Goal: Navigation & Orientation: Find specific page/section

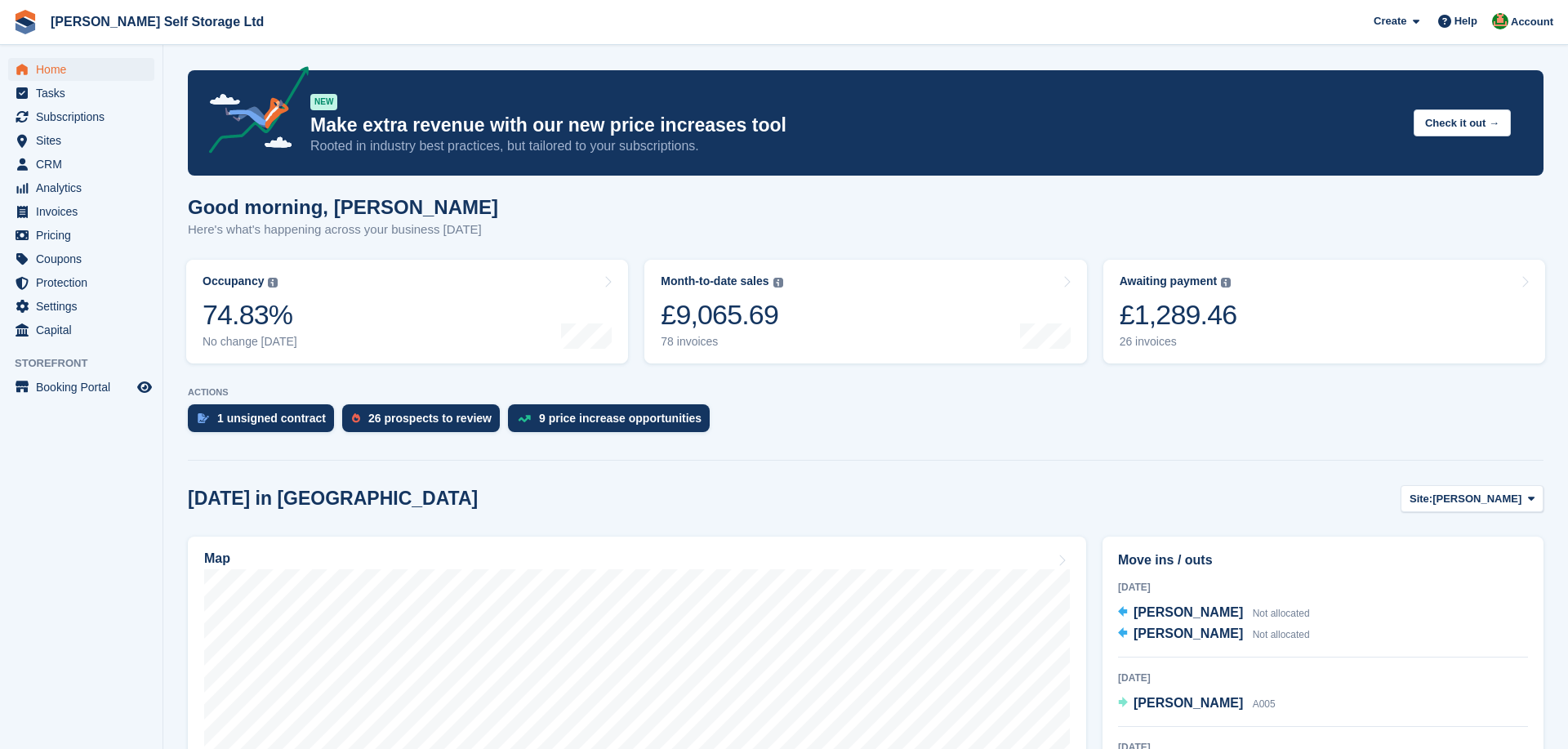
click at [614, 555] on div "Map" at bounding box center [638, 560] width 866 height 18
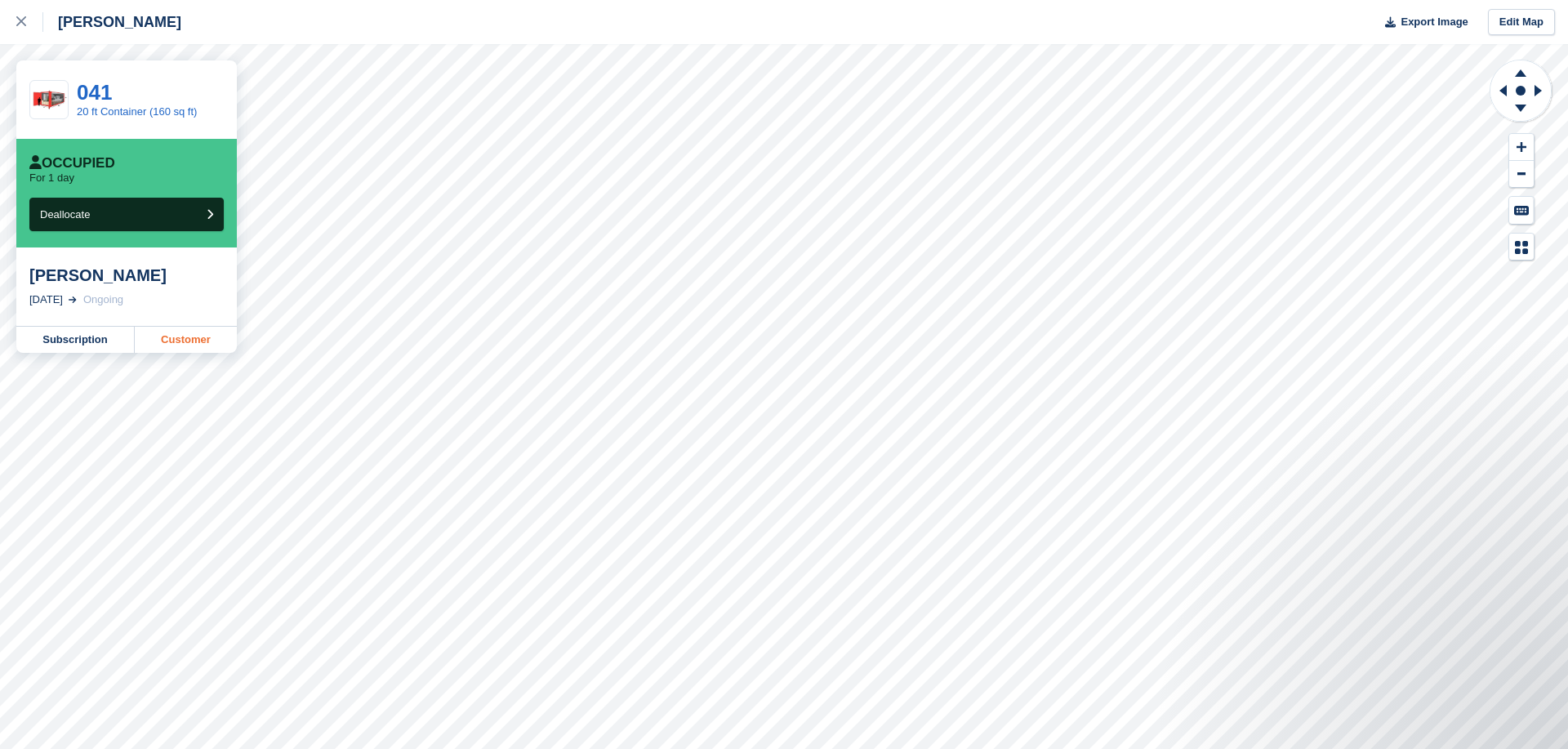
click at [165, 344] on link "Customer" at bounding box center [186, 339] width 102 height 26
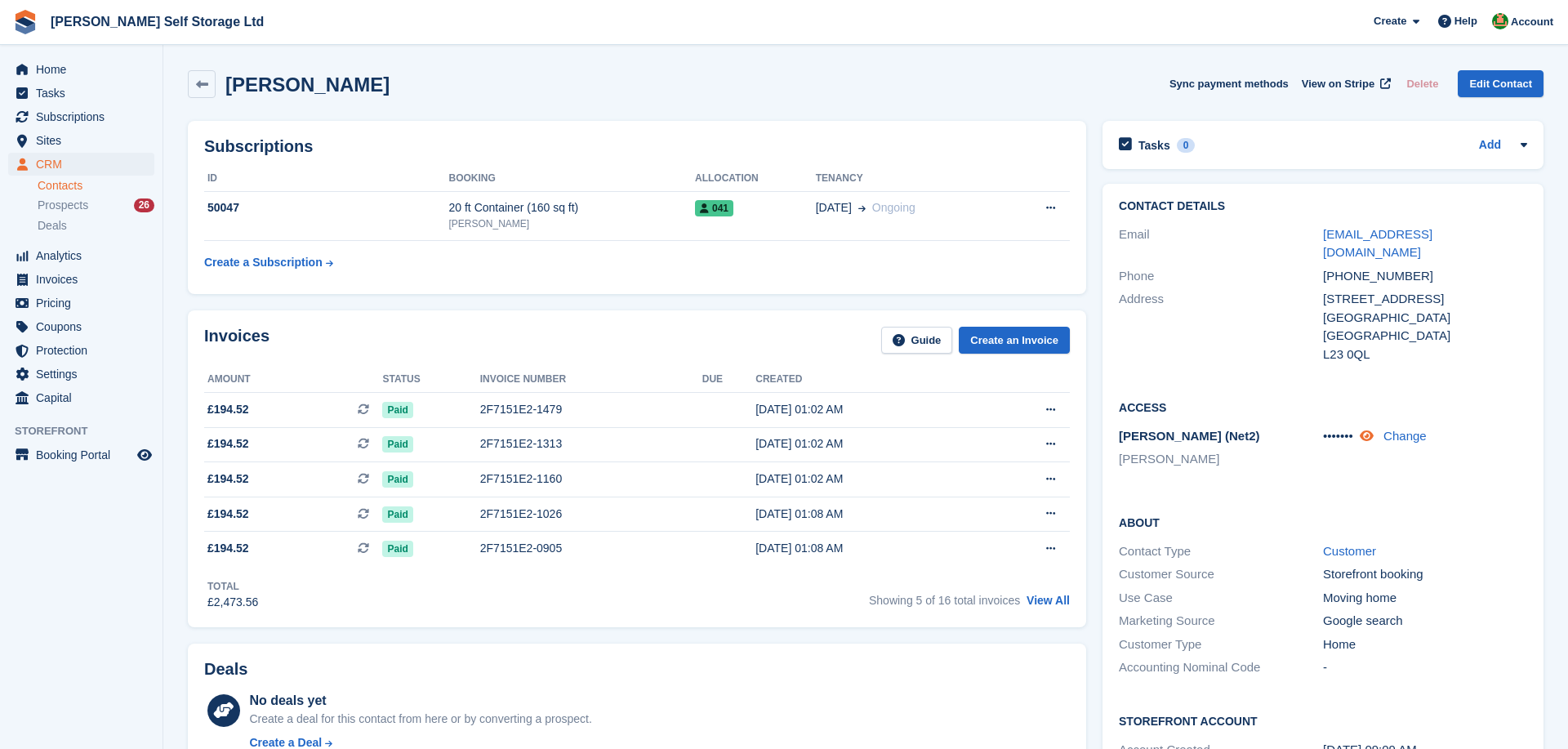
click at [1372, 429] on icon at bounding box center [1367, 435] width 14 height 12
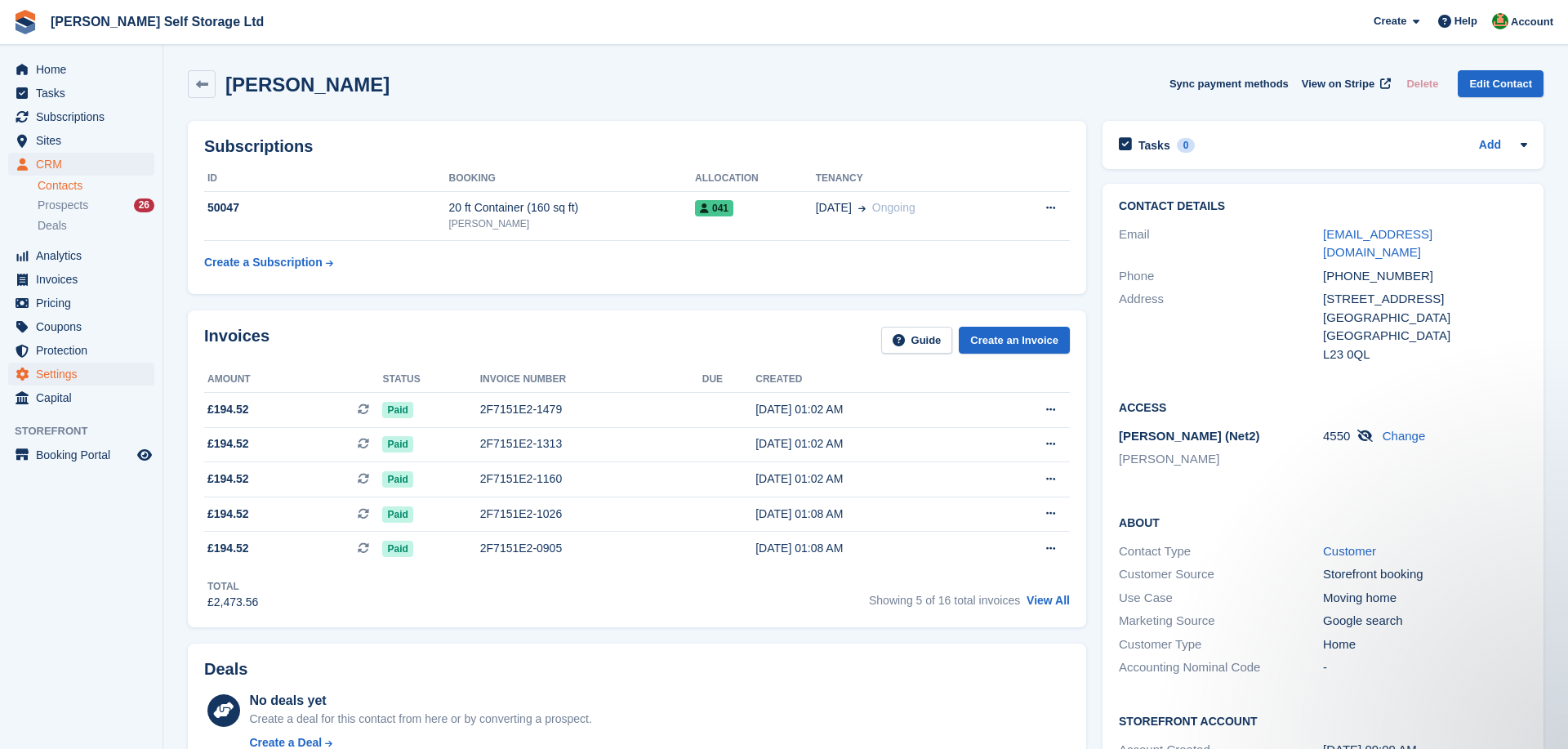
click at [62, 374] on span "Settings" at bounding box center [84, 373] width 98 height 23
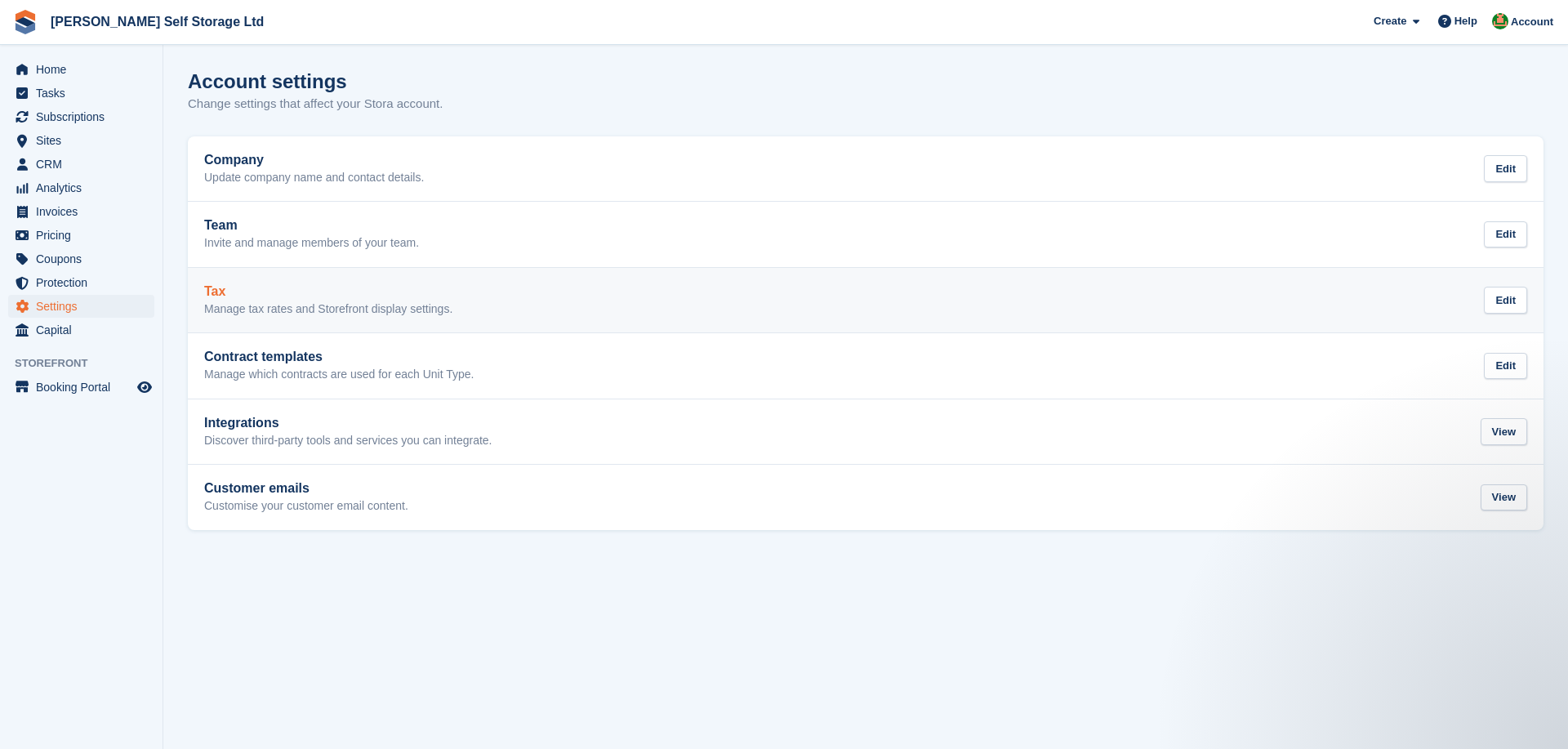
click at [470, 287] on div "Tax Manage tax rates and Storefront display settings. Edit" at bounding box center [866, 300] width 1323 height 32
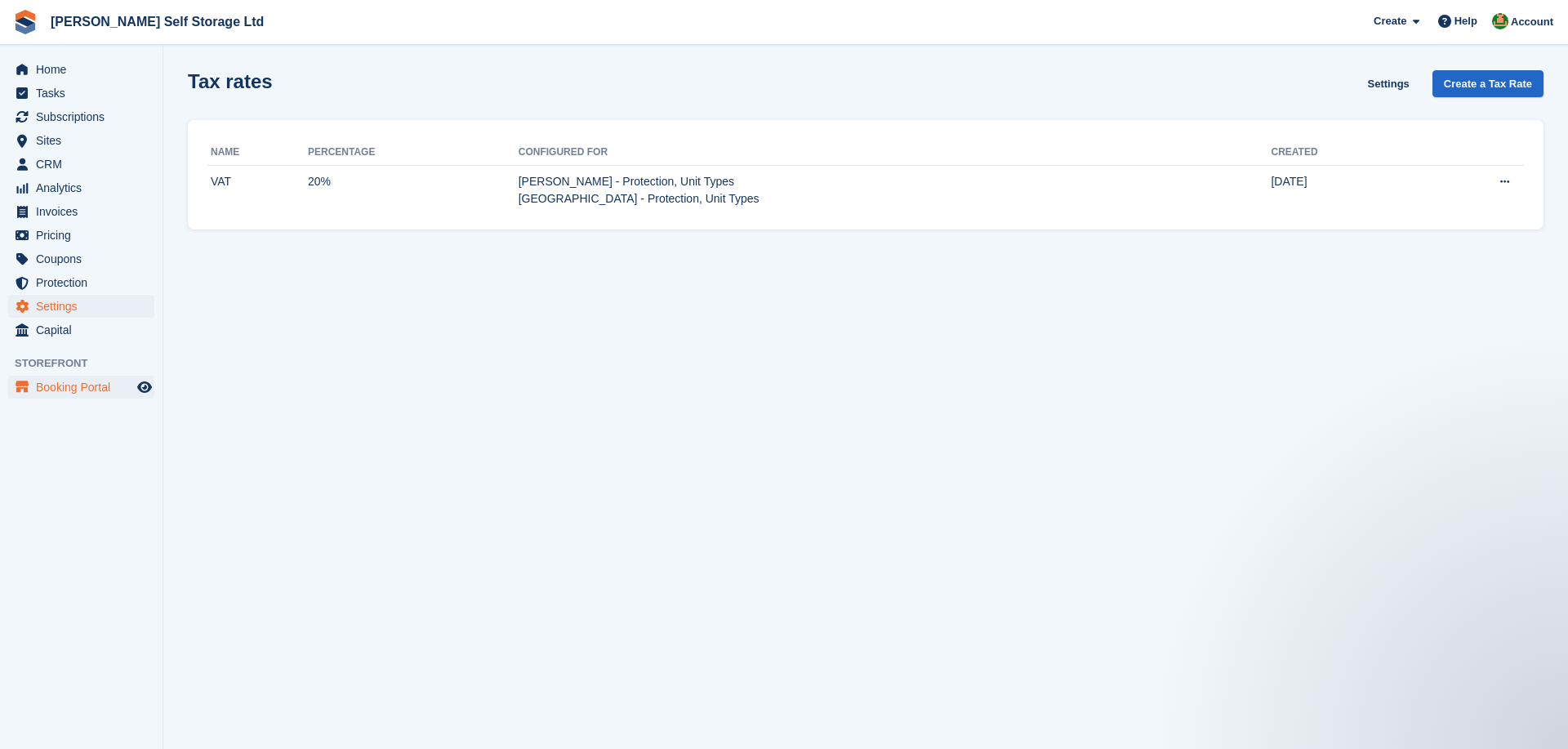
click at [84, 392] on span "Booking Portal" at bounding box center [84, 387] width 98 height 23
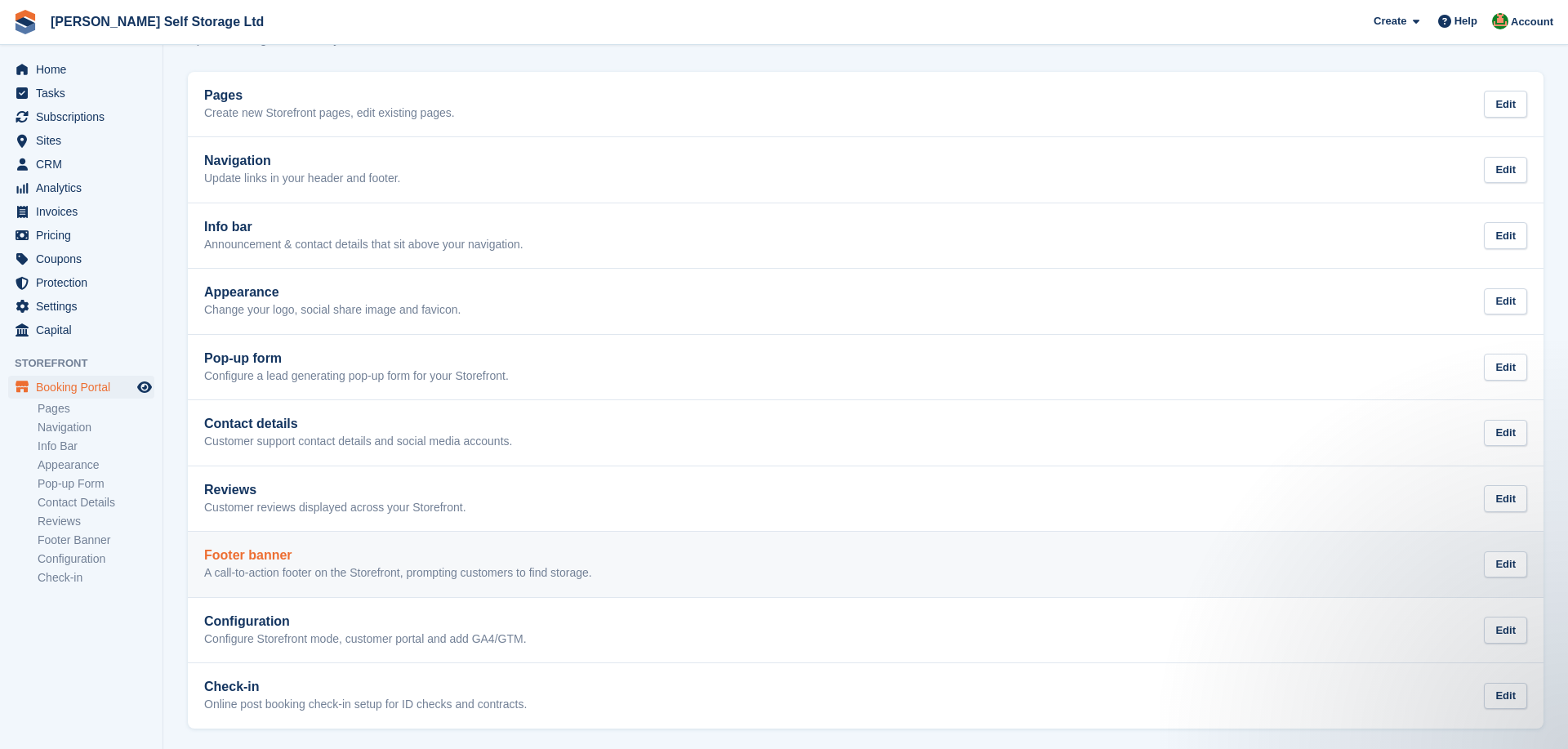
scroll to position [64, 0]
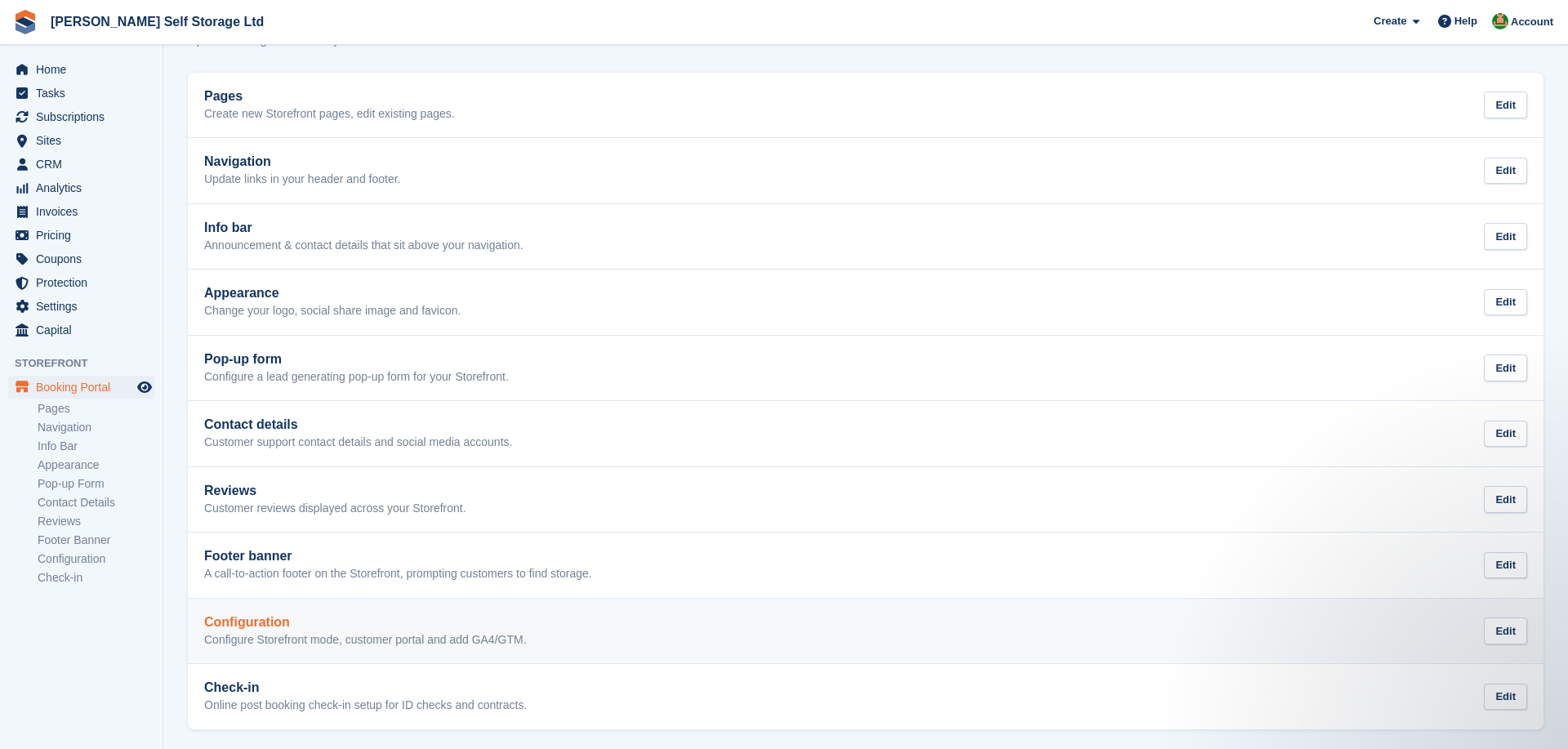
click at [314, 617] on h2 "Configuration" at bounding box center [366, 621] width 322 height 14
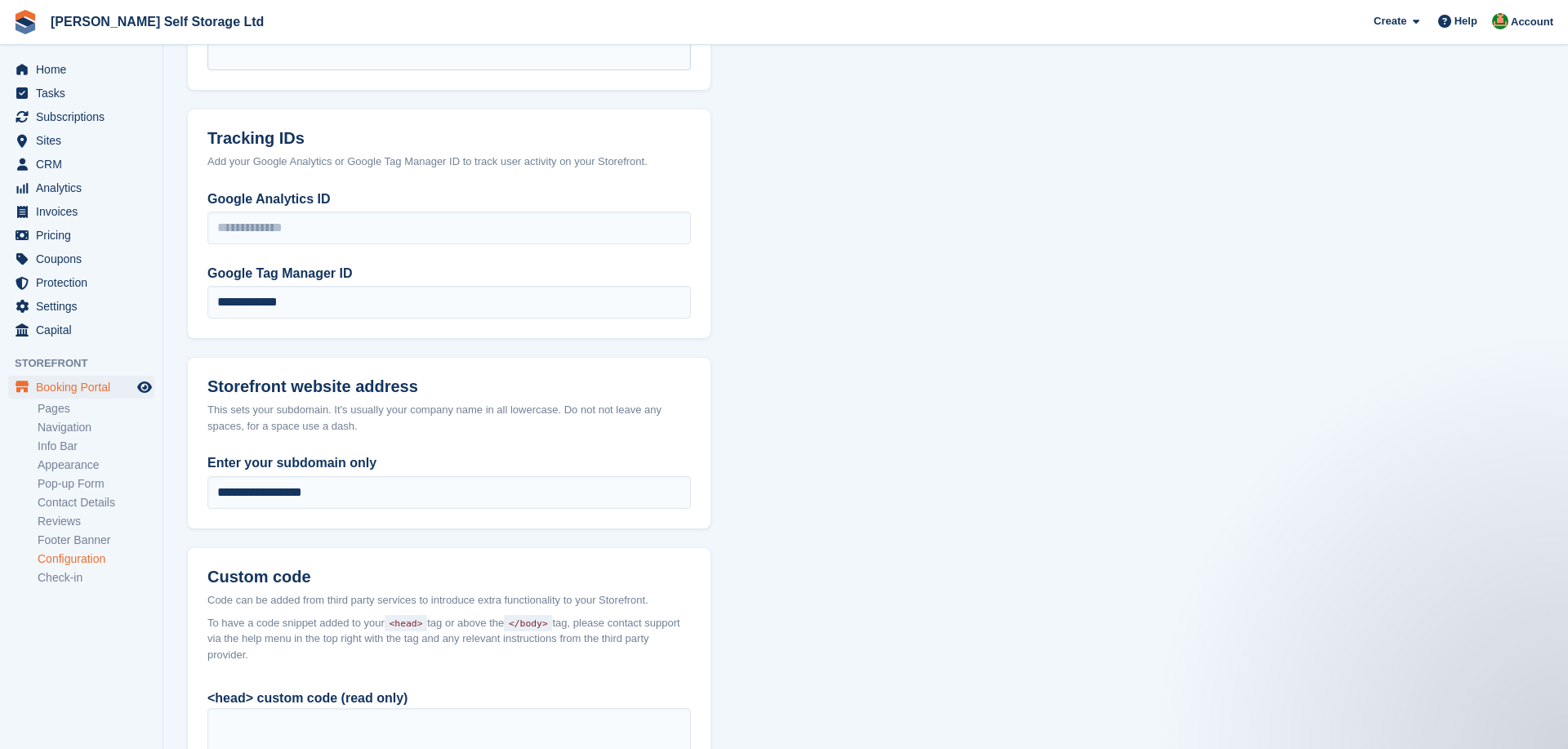
scroll to position [729, 0]
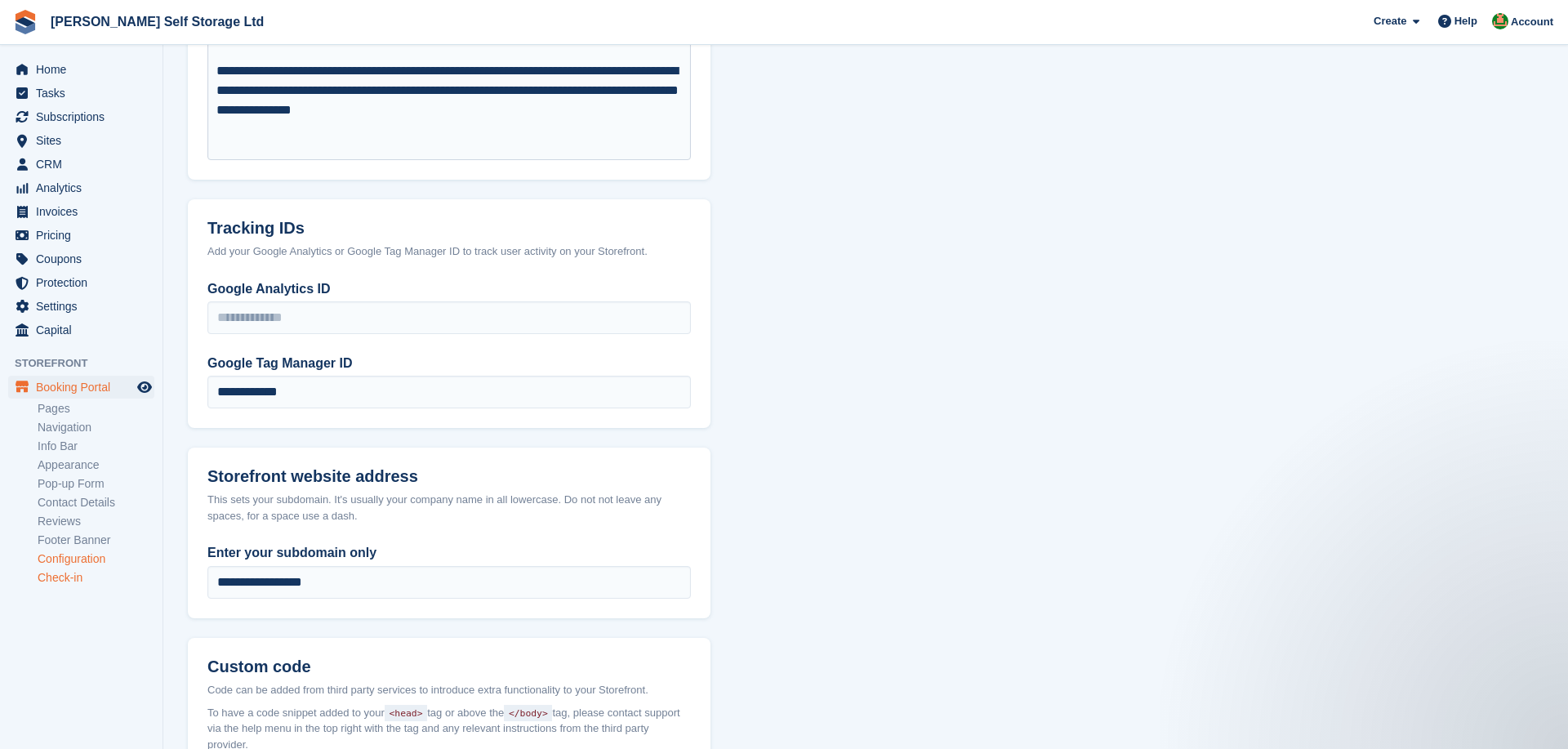
click at [88, 580] on link "Check-in" at bounding box center [95, 578] width 117 height 15
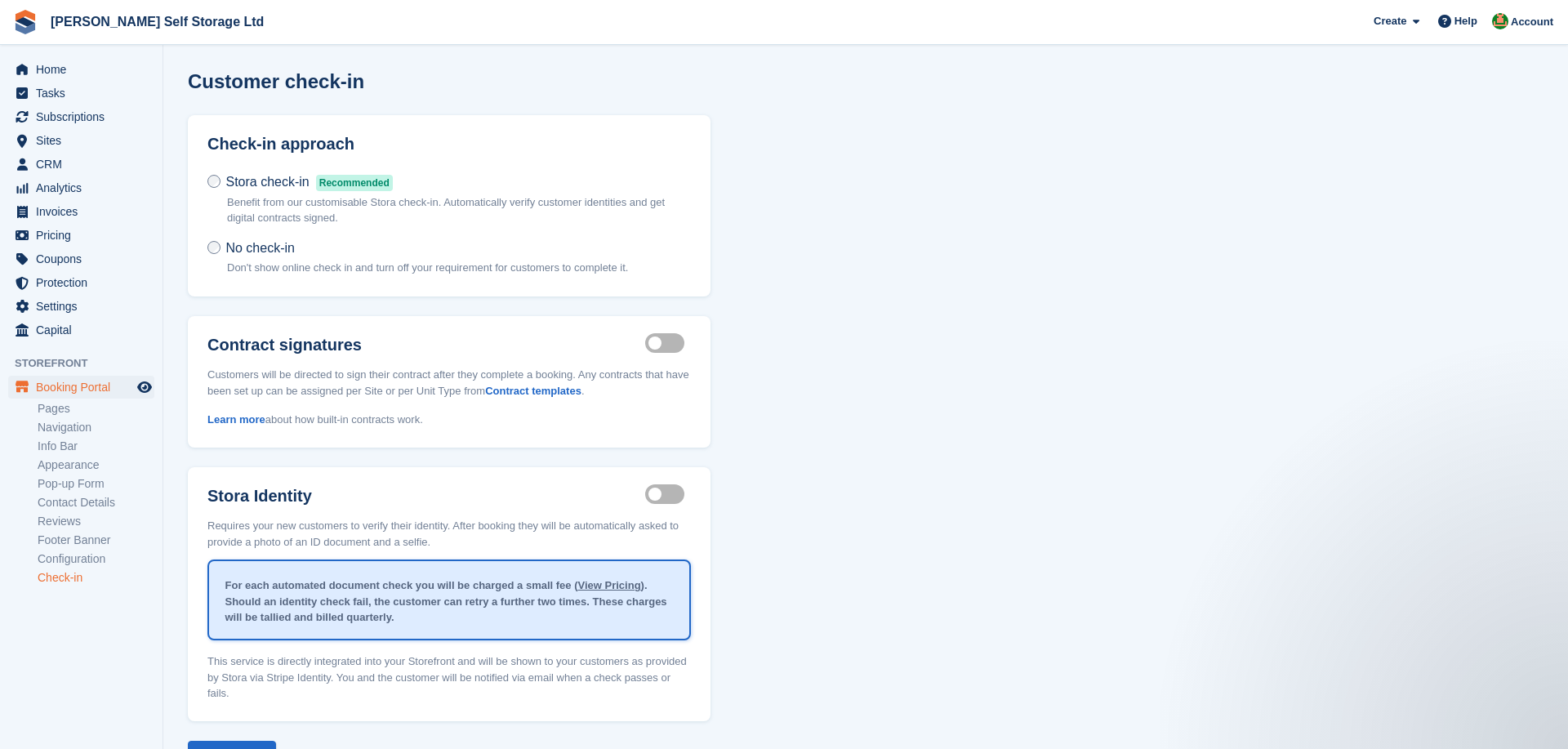
click at [168, 455] on section "Customer check-in Check-in approach Stora check-in Recommended Benefit from our…" at bounding box center [866, 408] width 1405 height 817
click at [64, 409] on link "Pages" at bounding box center [95, 408] width 117 height 15
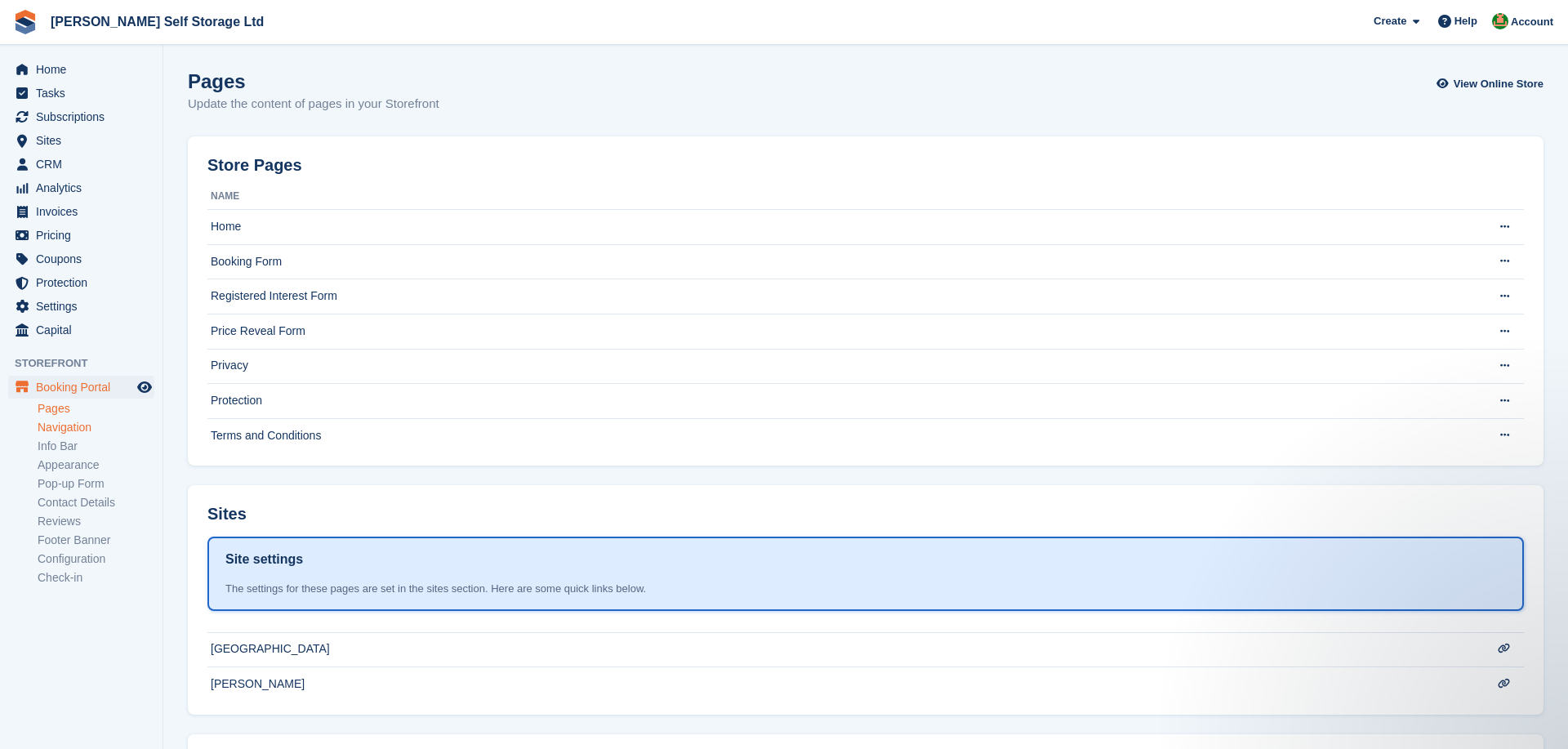
click at [61, 420] on link "Navigation" at bounding box center [95, 427] width 117 height 15
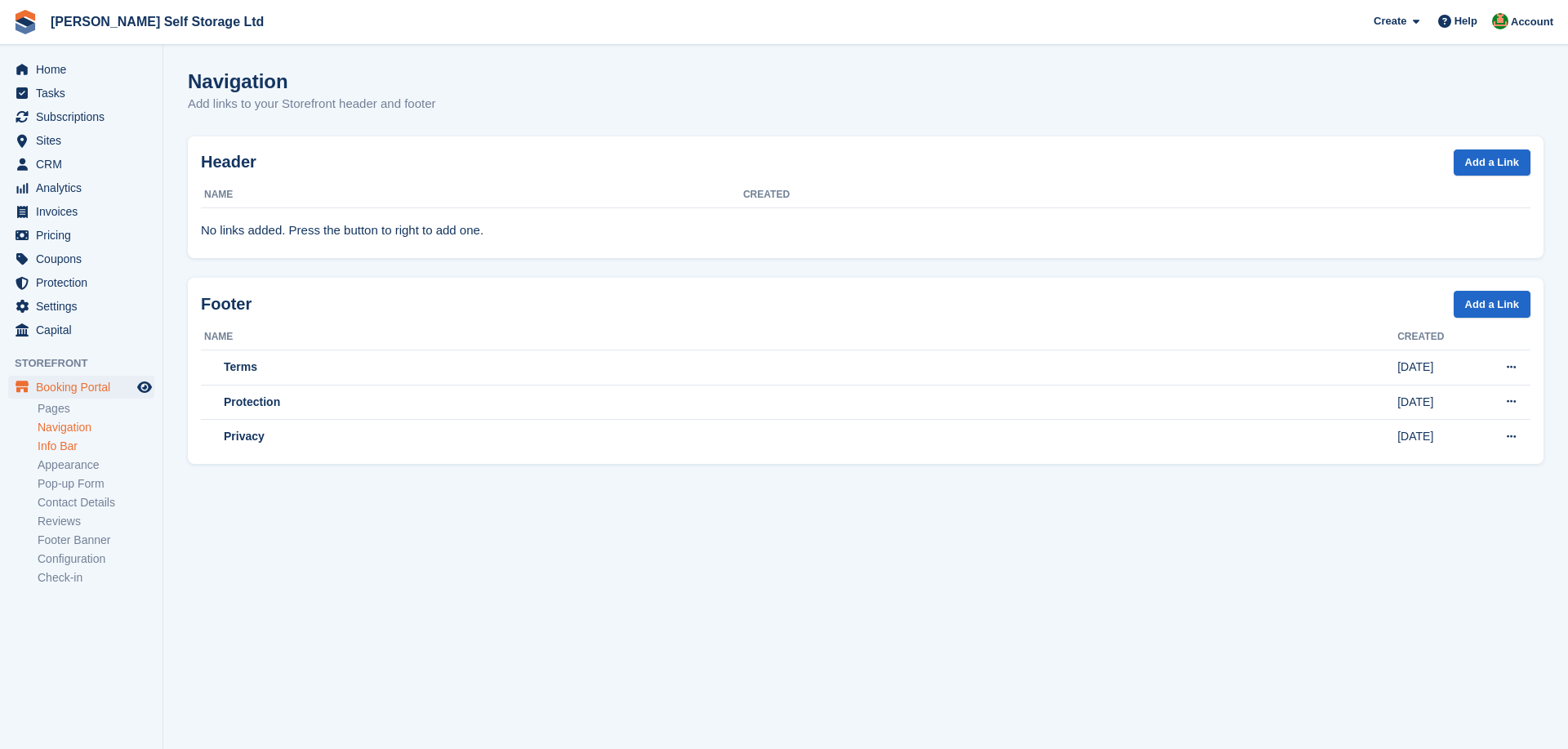
click at [57, 445] on link "Info Bar" at bounding box center [95, 446] width 117 height 15
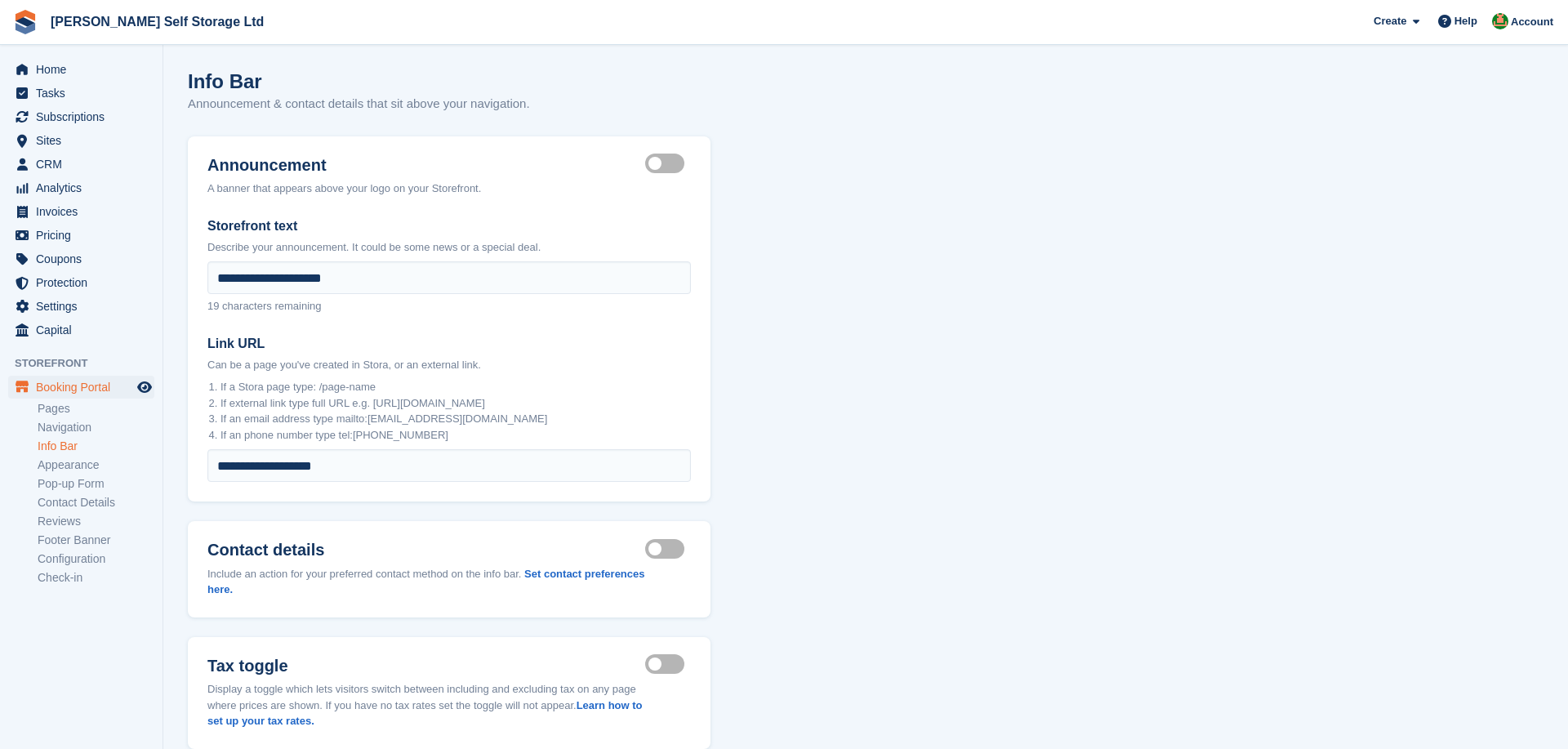
click at [168, 449] on section "**********" at bounding box center [866, 423] width 1405 height 845
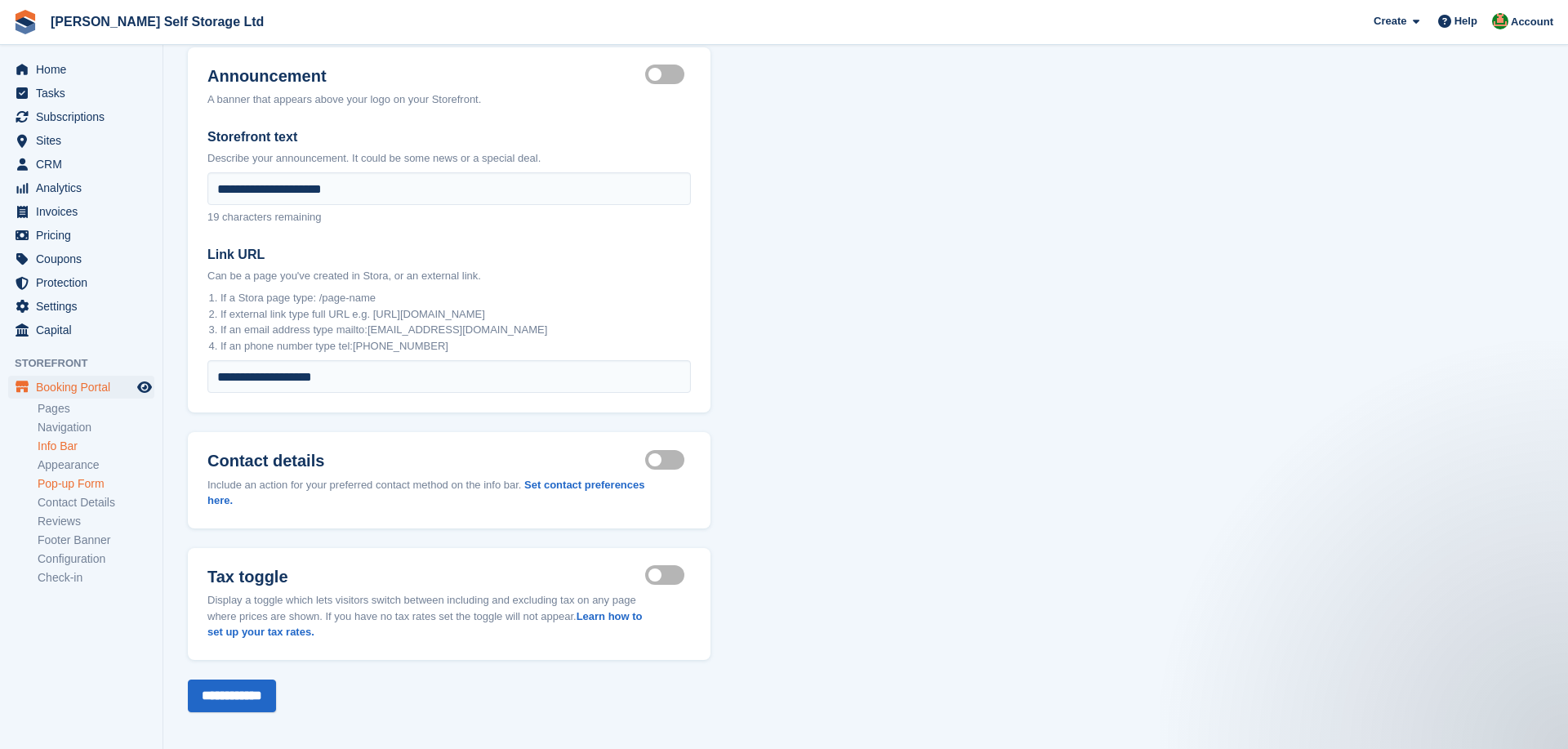
click at [85, 485] on link "Pop-up Form" at bounding box center [95, 484] width 117 height 15
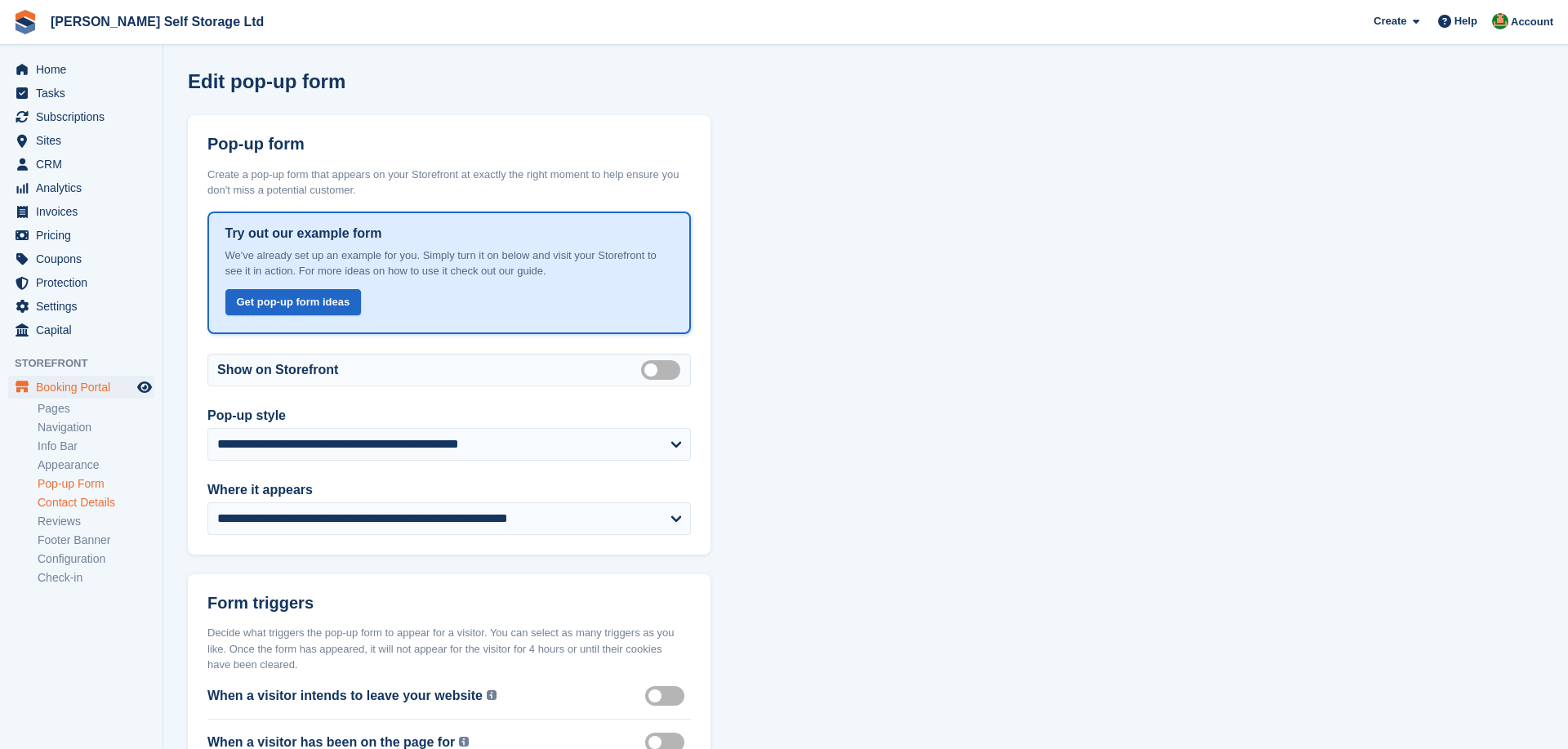
click at [89, 503] on link "Contact Details" at bounding box center [95, 503] width 117 height 15
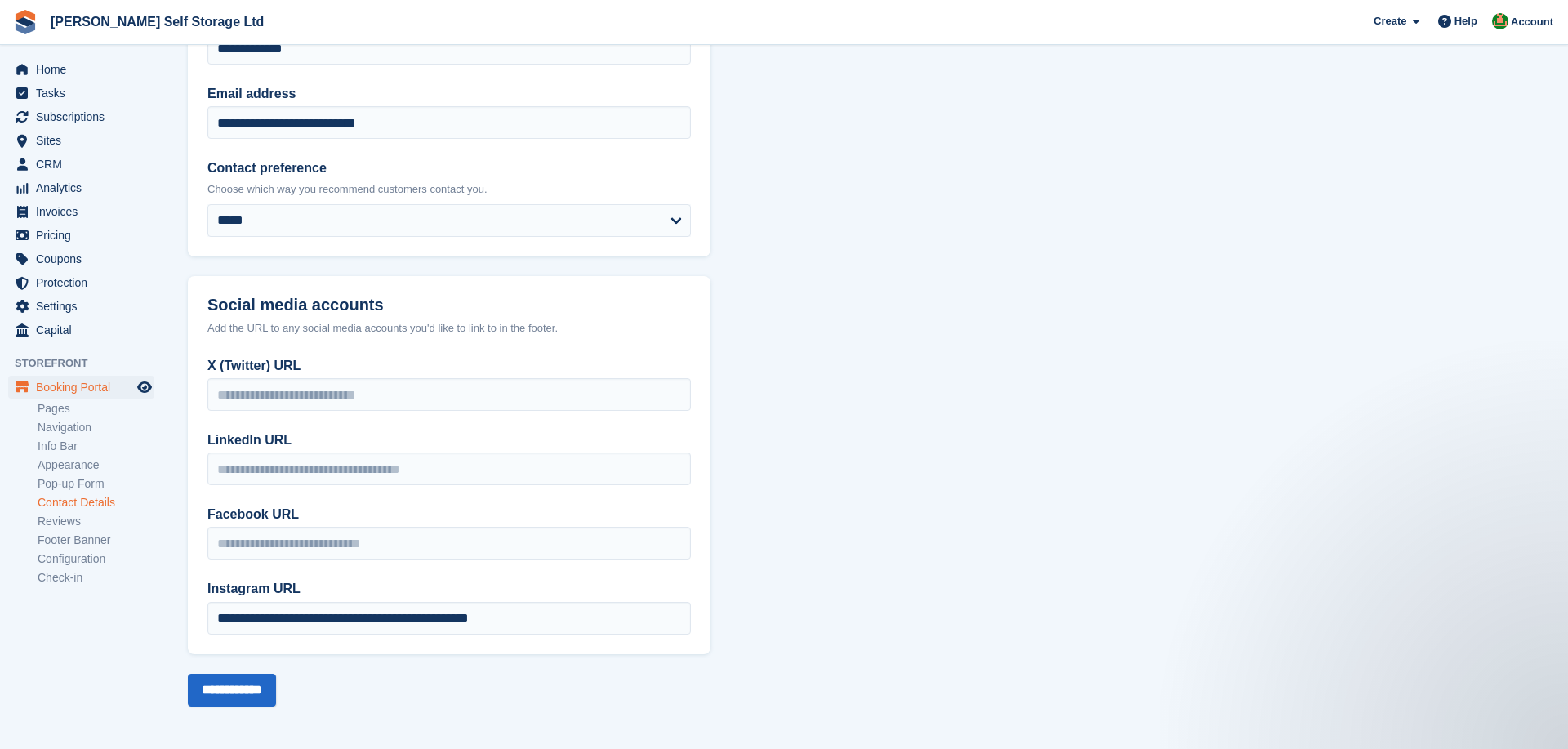
scroll to position [185, 0]
click at [64, 519] on link "Reviews" at bounding box center [95, 521] width 117 height 15
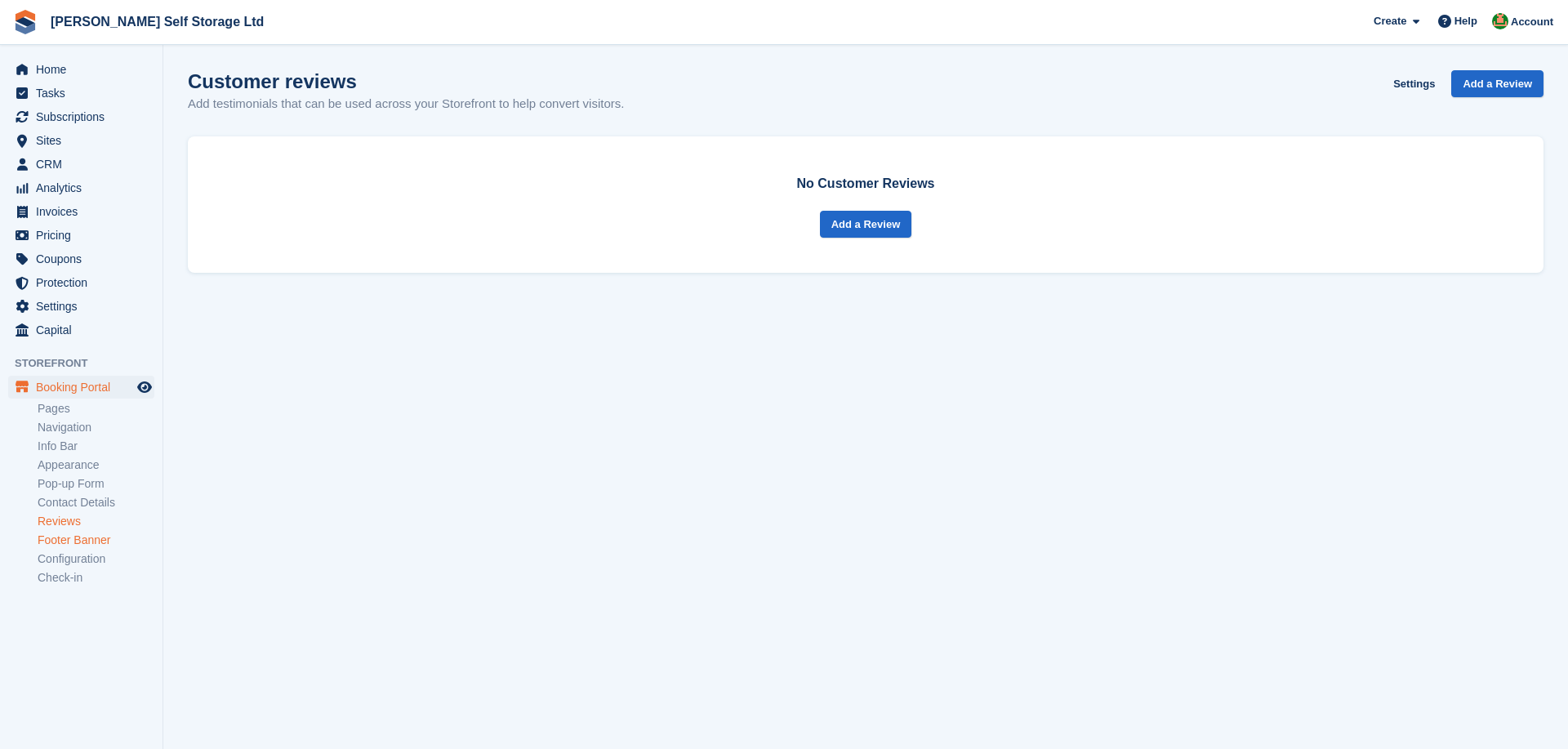
click at [70, 535] on link "Footer Banner" at bounding box center [95, 540] width 117 height 15
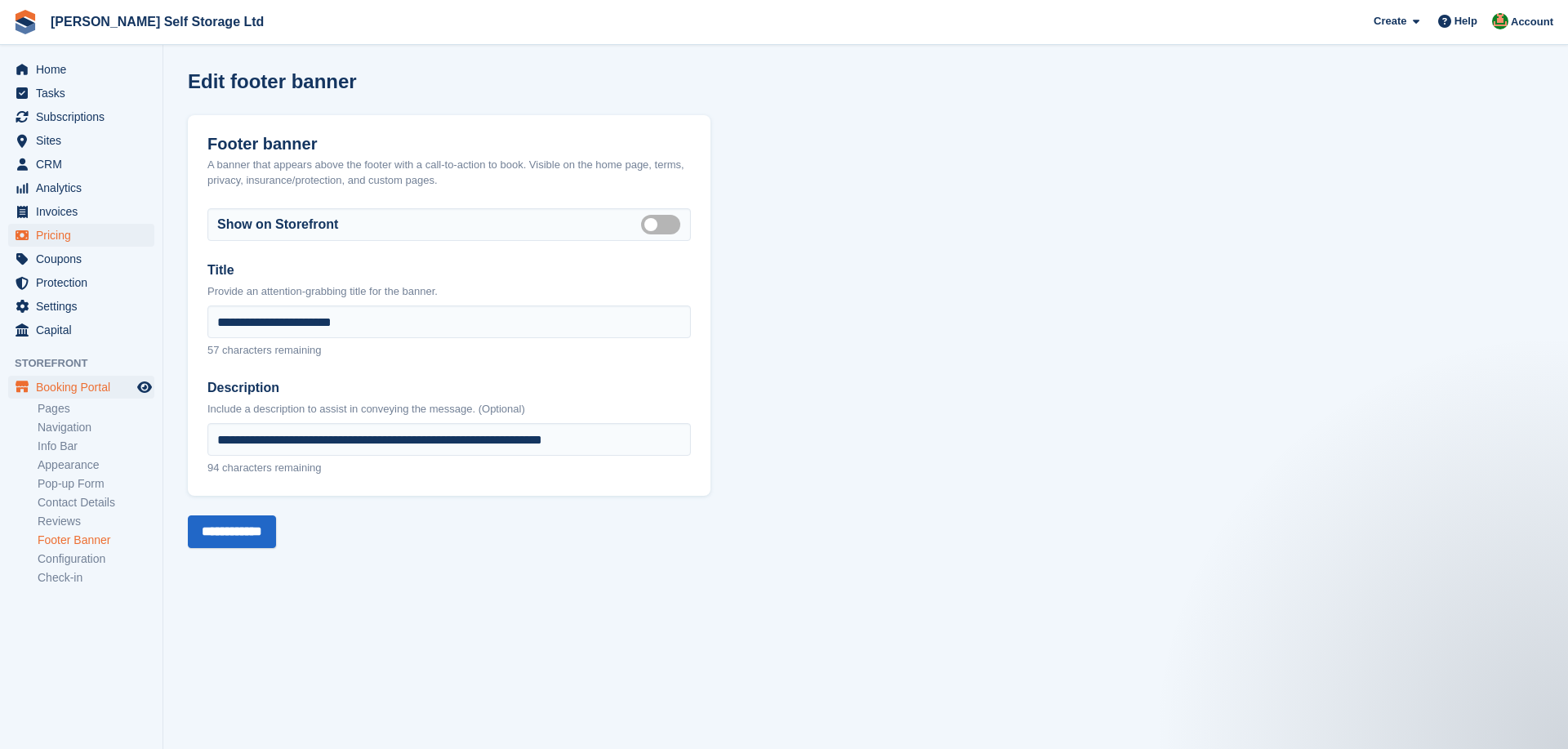
click at [64, 235] on span "Pricing" at bounding box center [84, 234] width 98 height 23
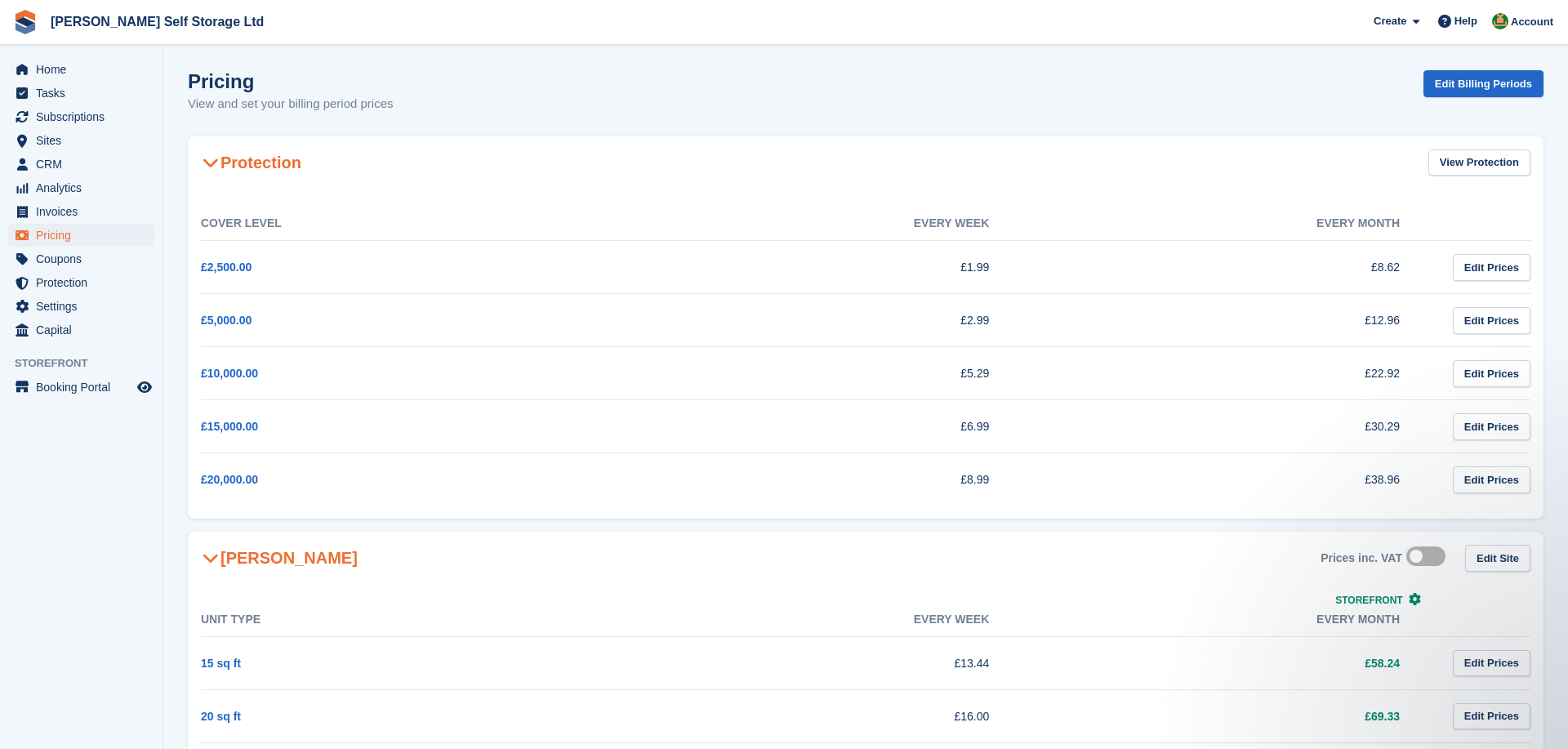
click at [1472, 97] on div "Pricing View and set your billing period prices Edit Billing Periods" at bounding box center [865, 101] width 1356 height 63
click at [1468, 88] on link "Edit Billing Periods" at bounding box center [1484, 84] width 120 height 27
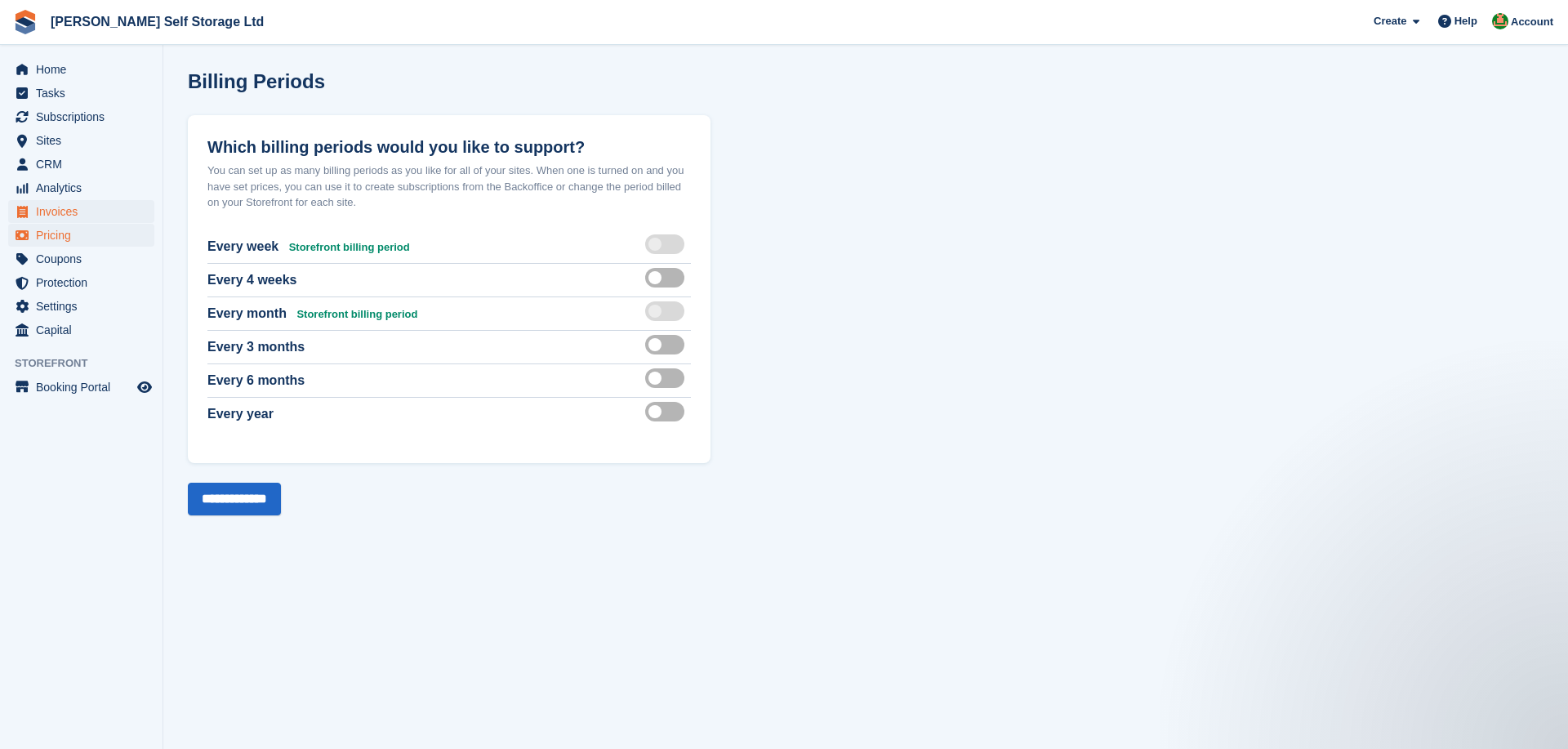
click at [72, 213] on span "Invoices" at bounding box center [84, 211] width 98 height 23
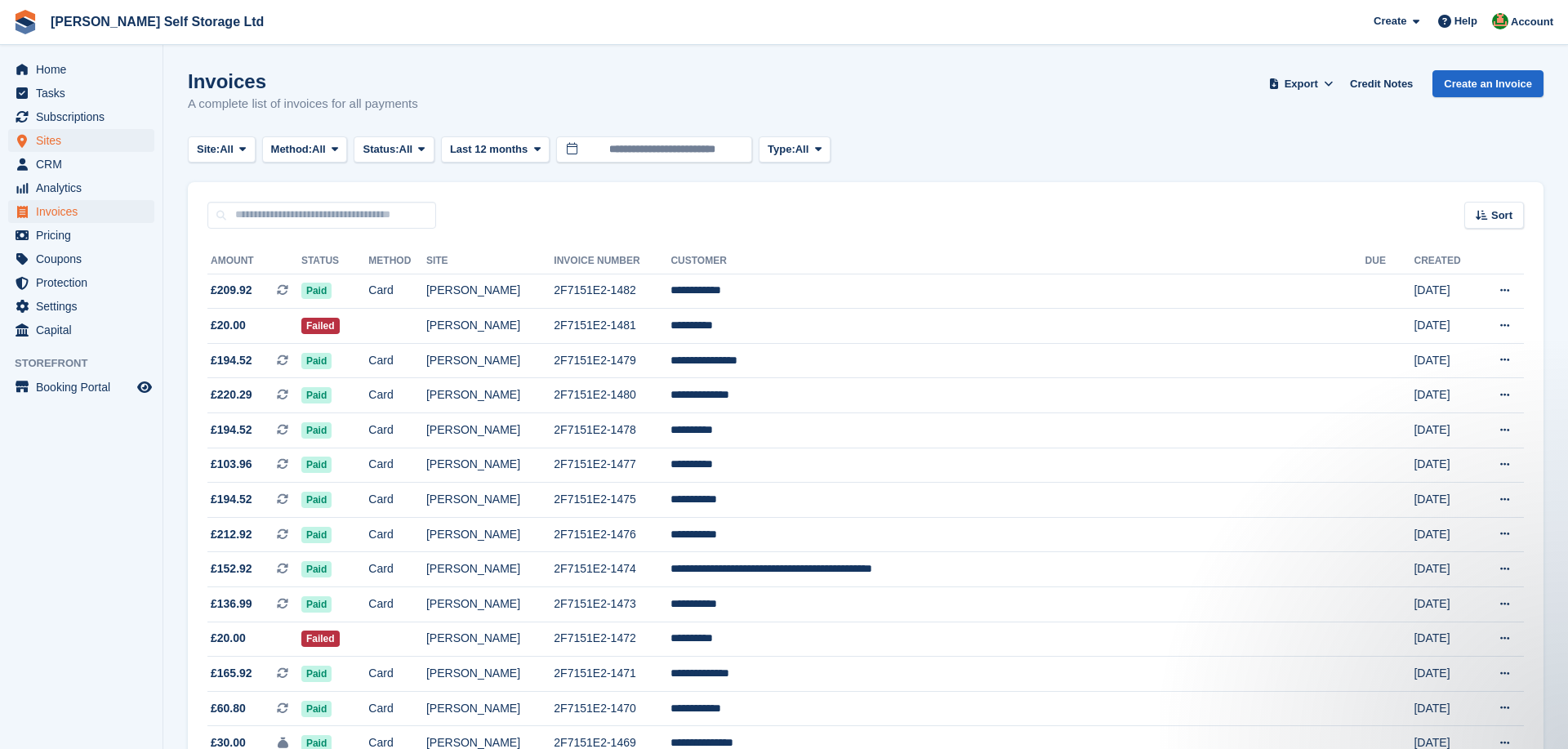
click at [66, 138] on span "Sites" at bounding box center [84, 140] width 98 height 23
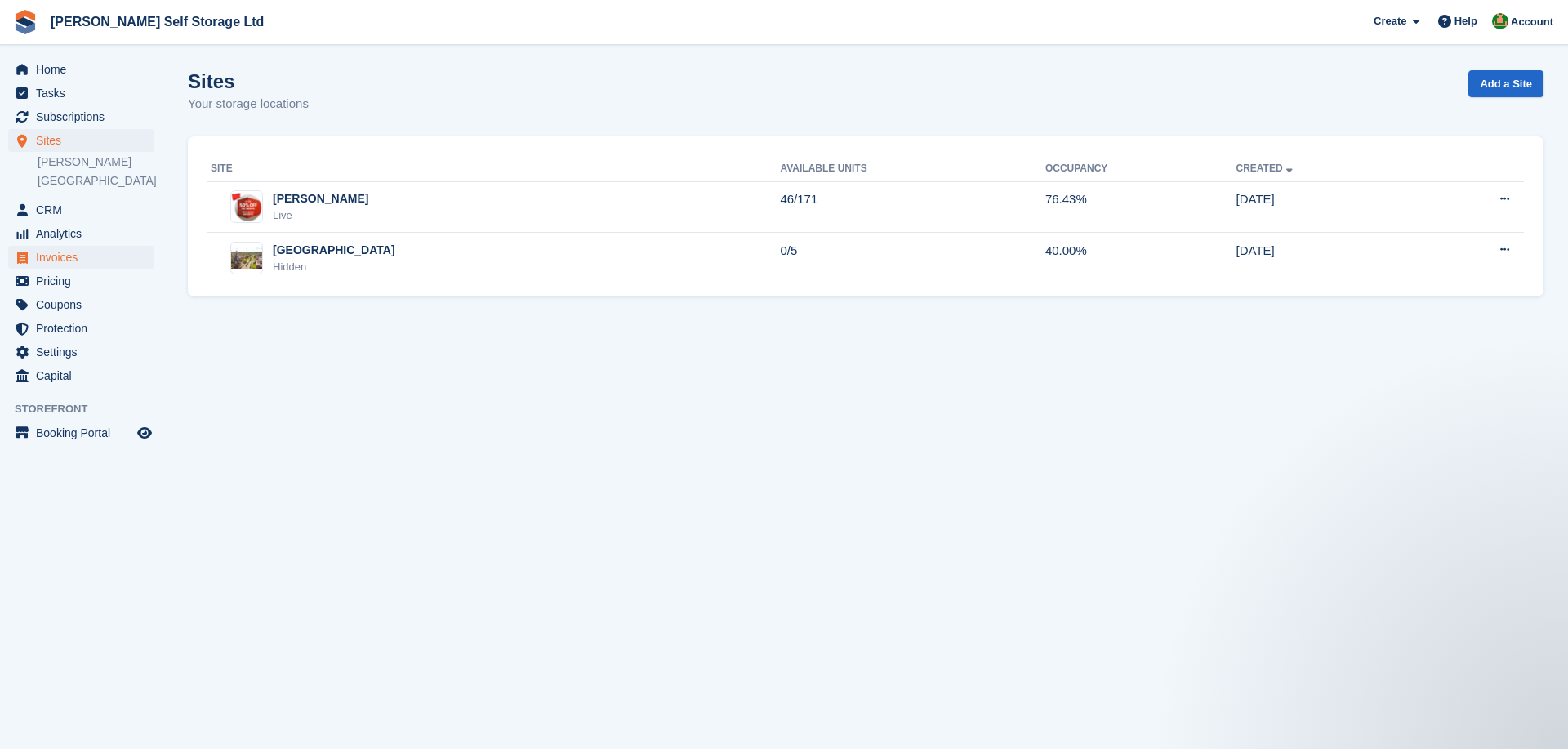
click at [64, 250] on span "Invoices" at bounding box center [84, 256] width 98 height 23
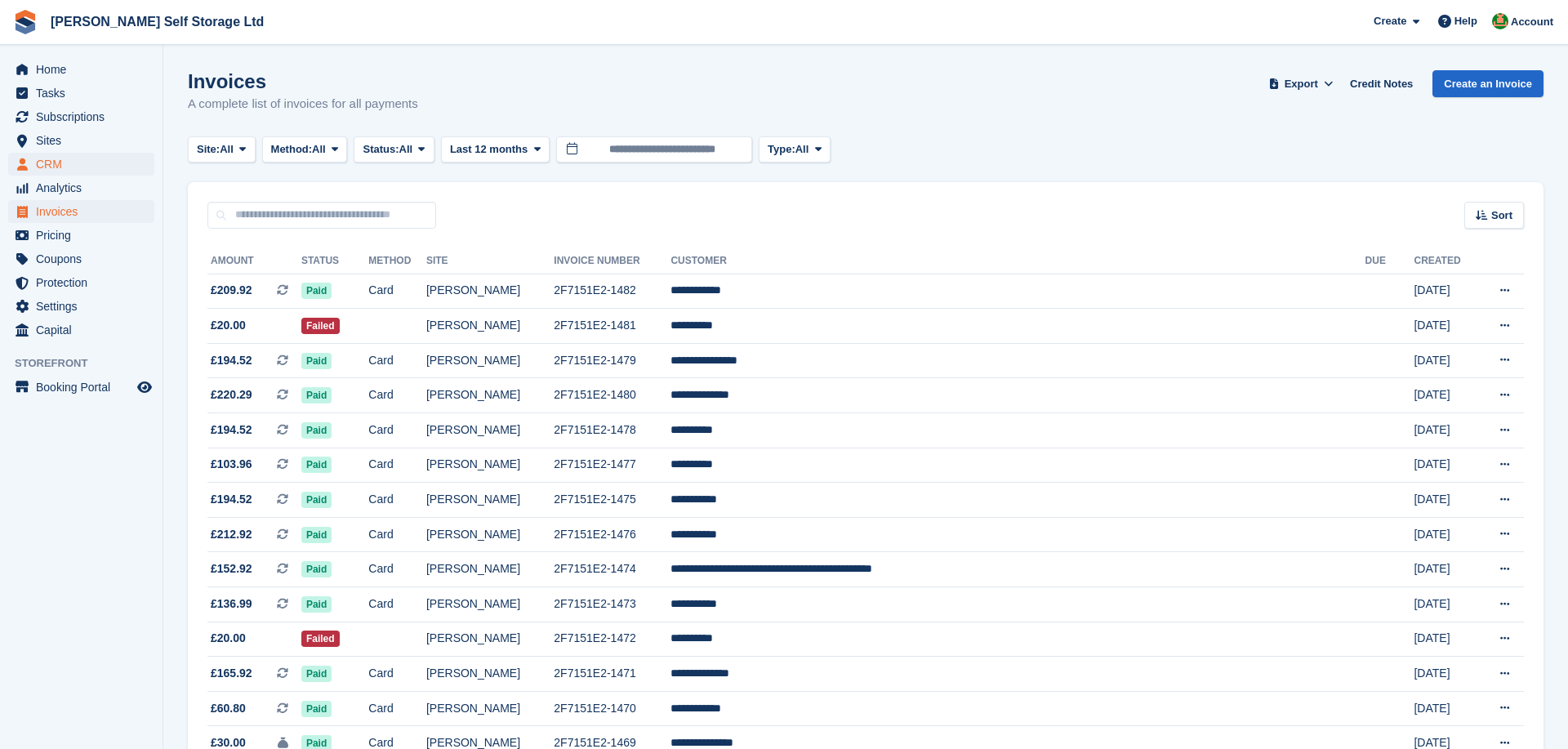
click at [61, 157] on span "CRM" at bounding box center [84, 164] width 98 height 23
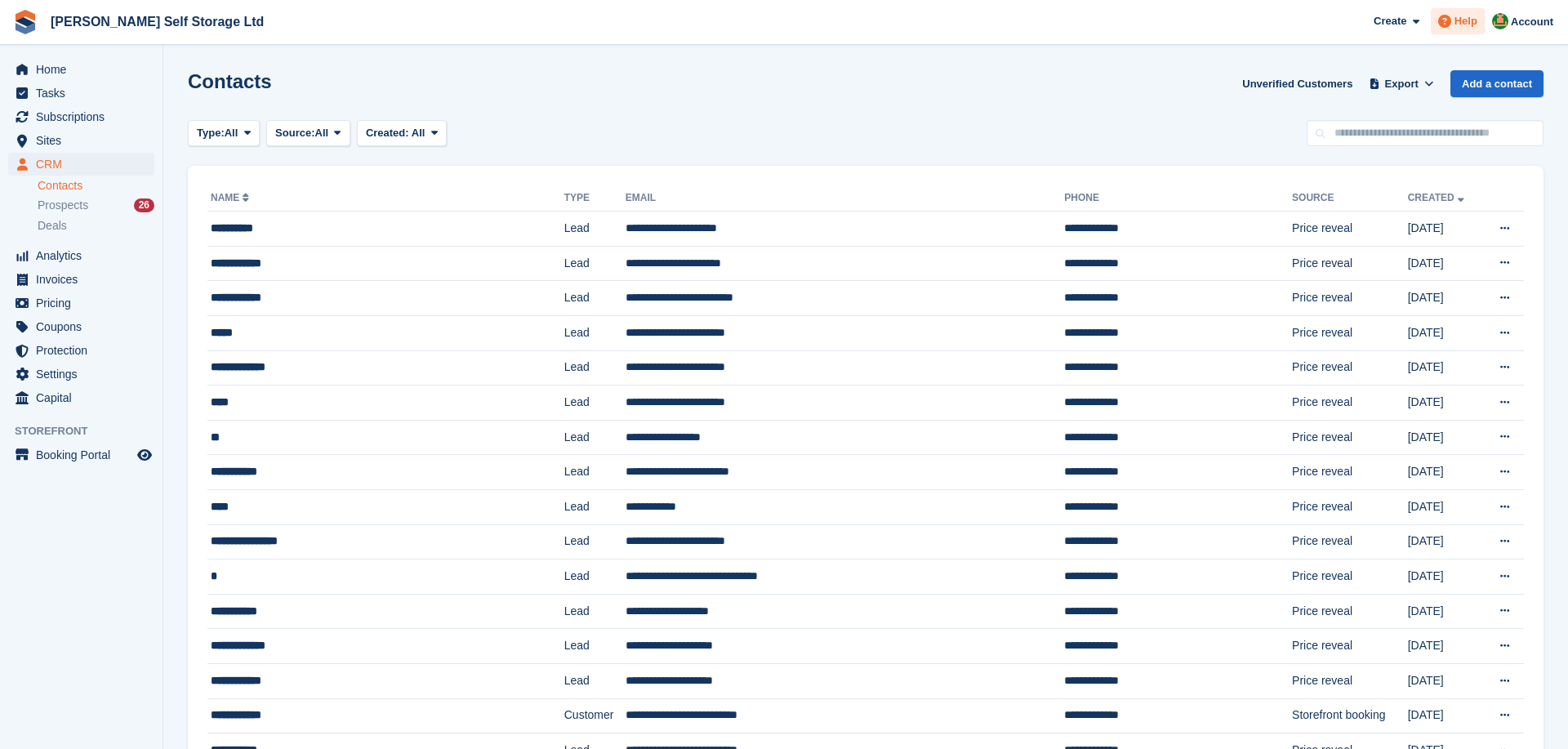
click at [1459, 19] on span "Help" at bounding box center [1466, 20] width 23 height 16
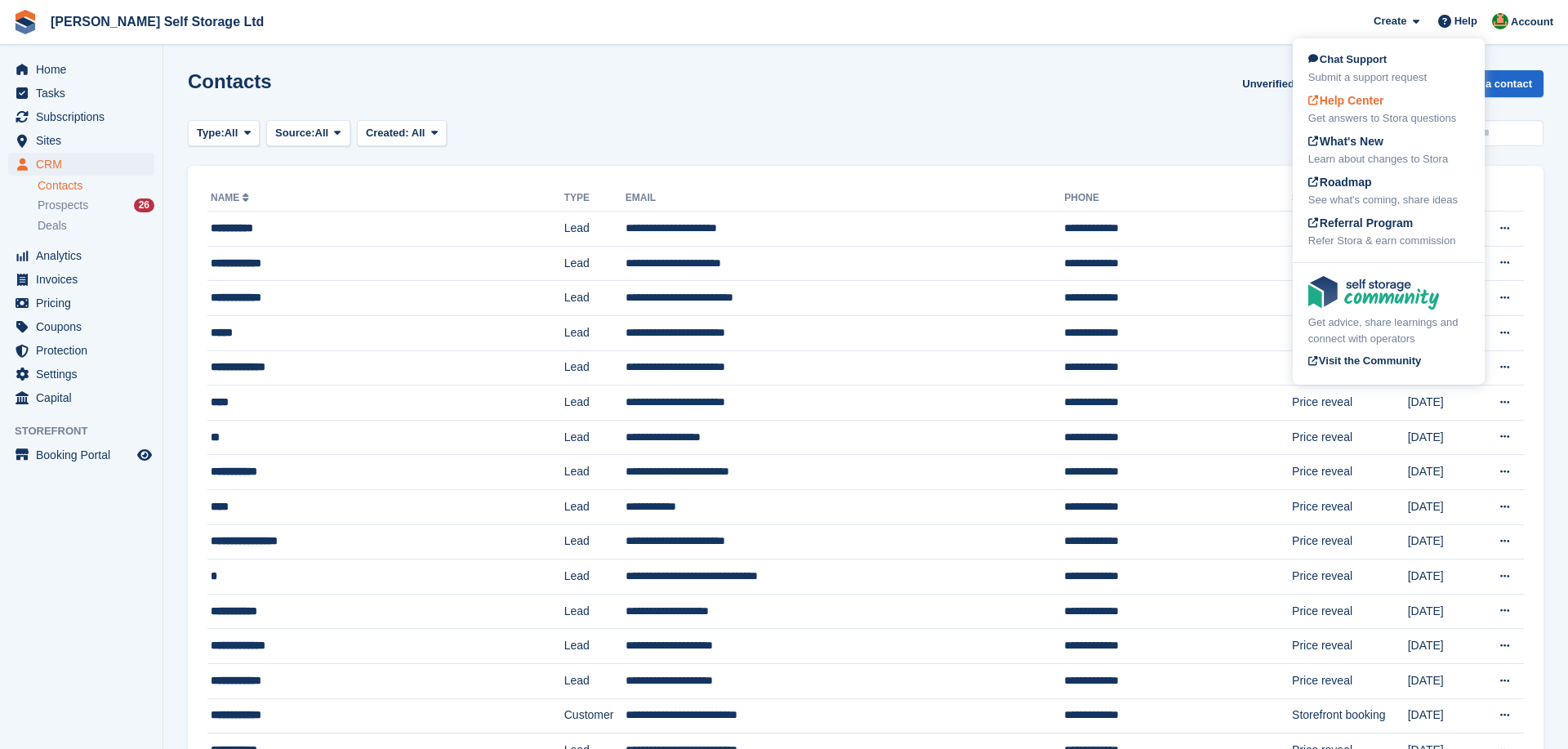
click at [1343, 98] on span "Help Center" at bounding box center [1346, 100] width 76 height 13
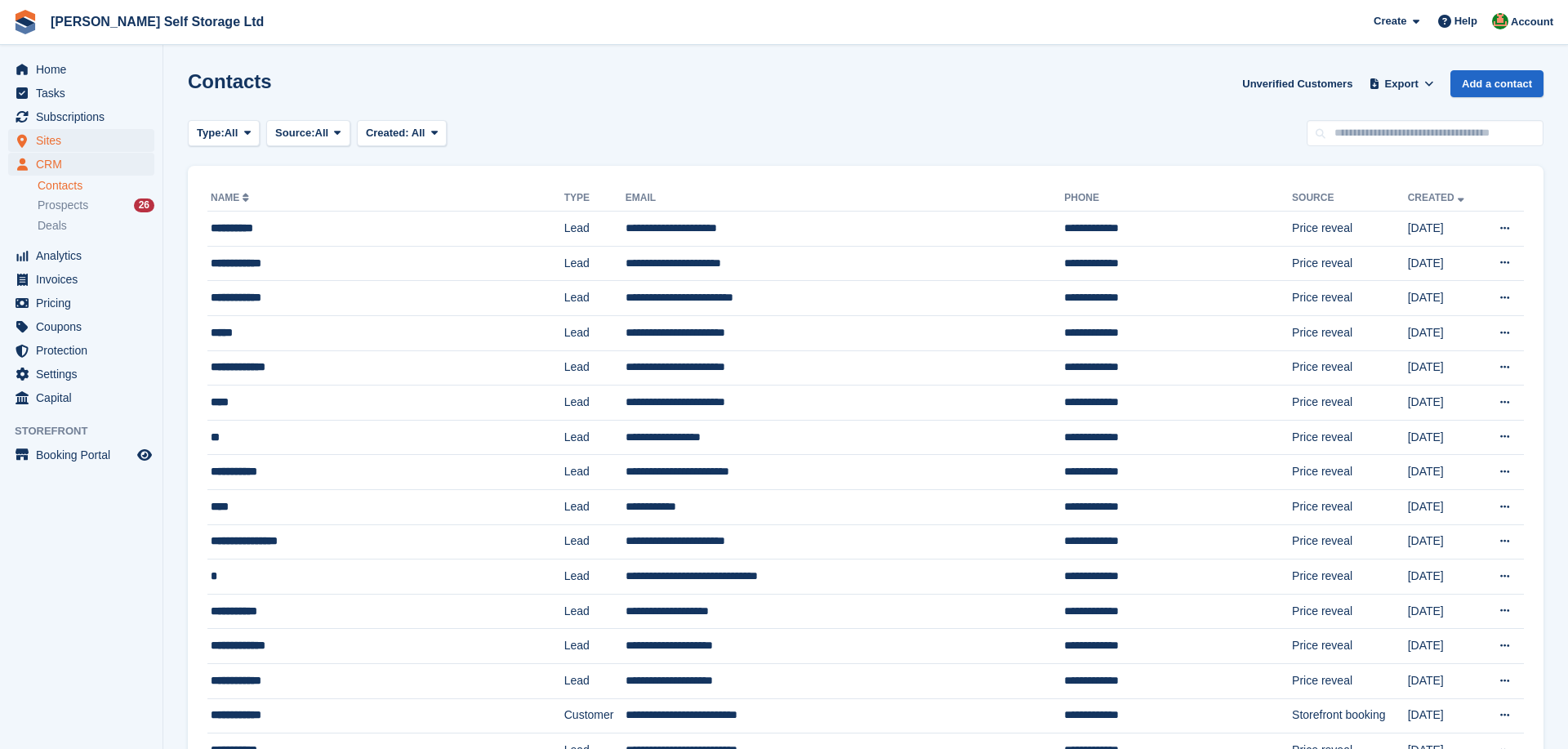
click at [51, 136] on span "Sites" at bounding box center [84, 140] width 98 height 23
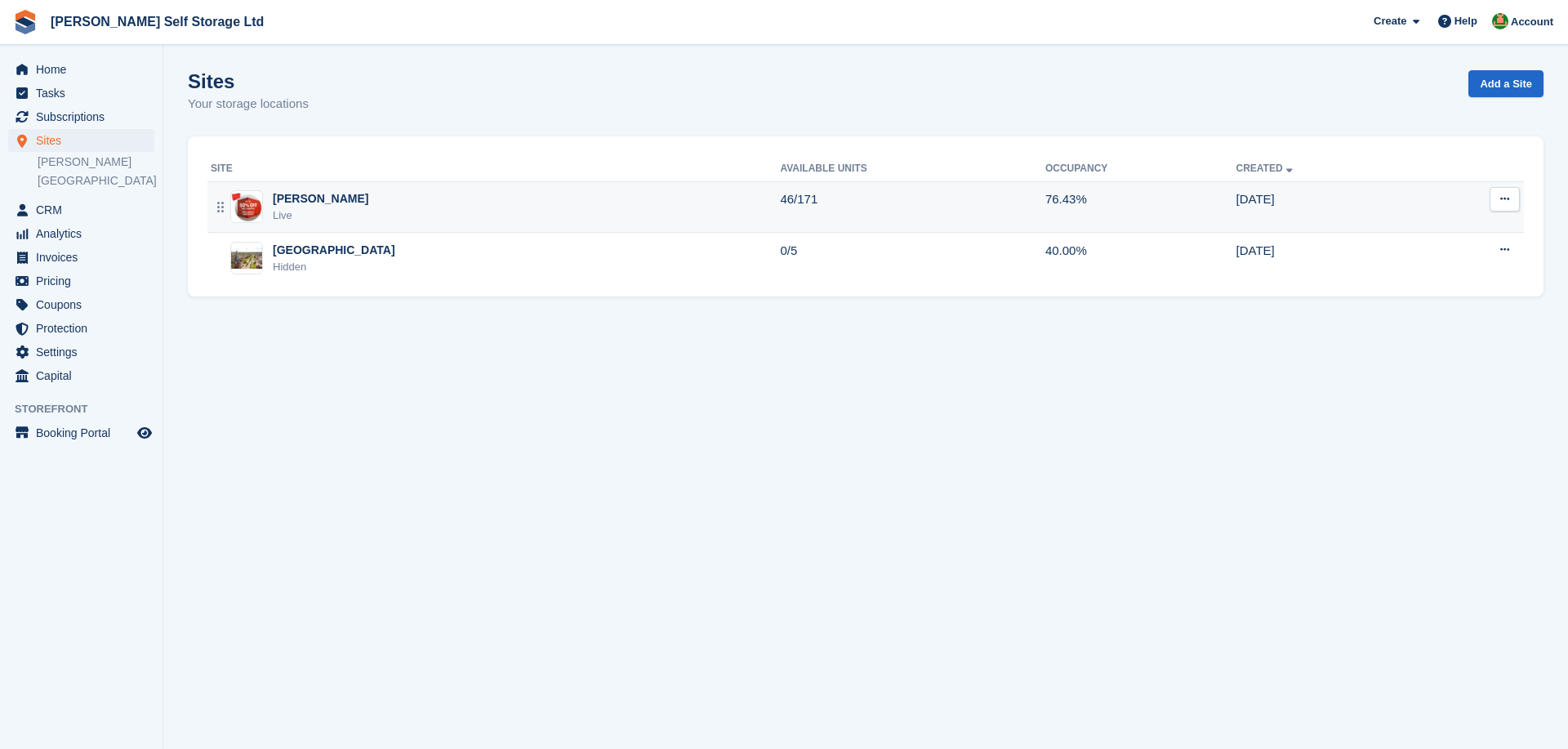
click at [341, 205] on div "[PERSON_NAME] Live" at bounding box center [495, 206] width 570 height 33
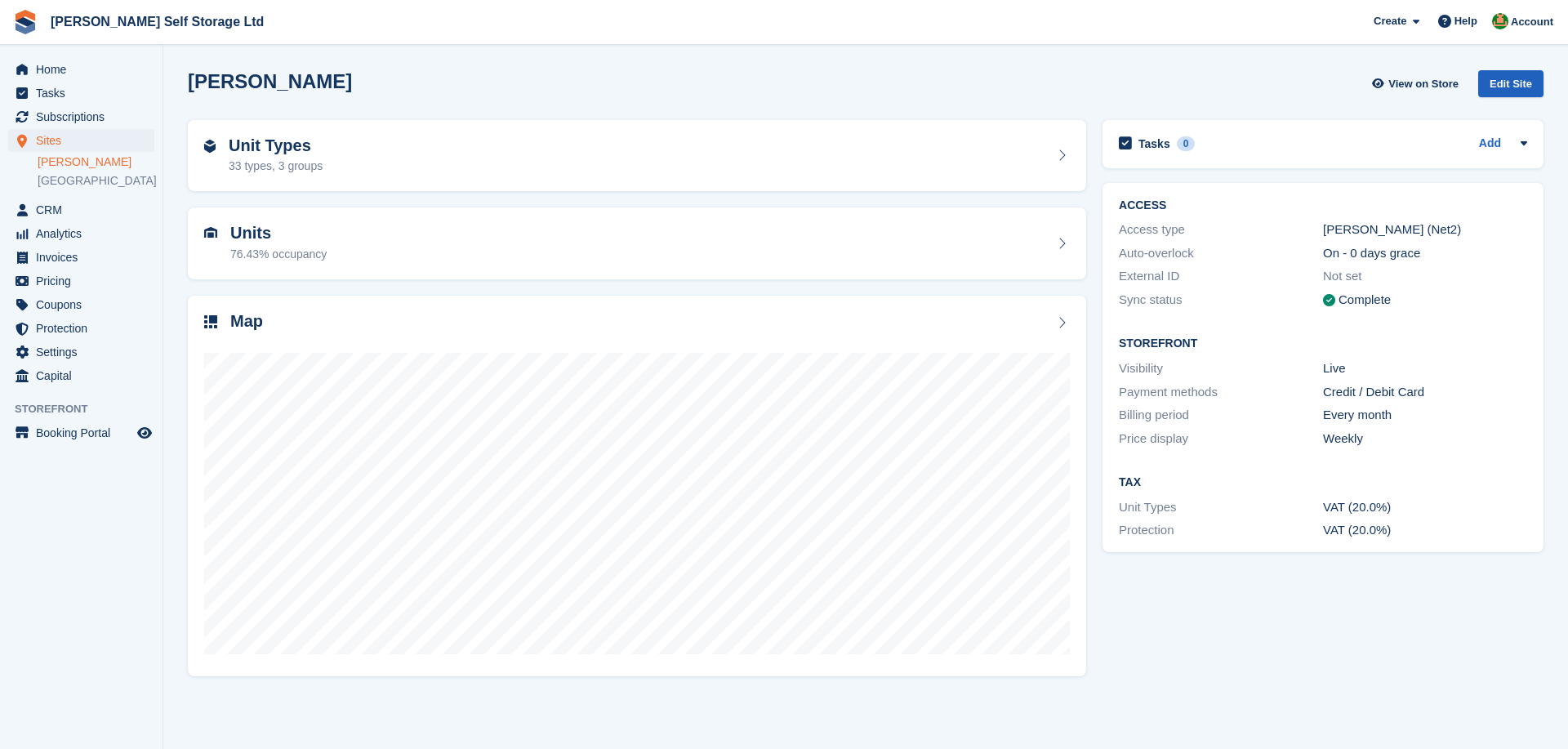
click at [1515, 82] on div "Edit Site" at bounding box center [1511, 84] width 66 height 27
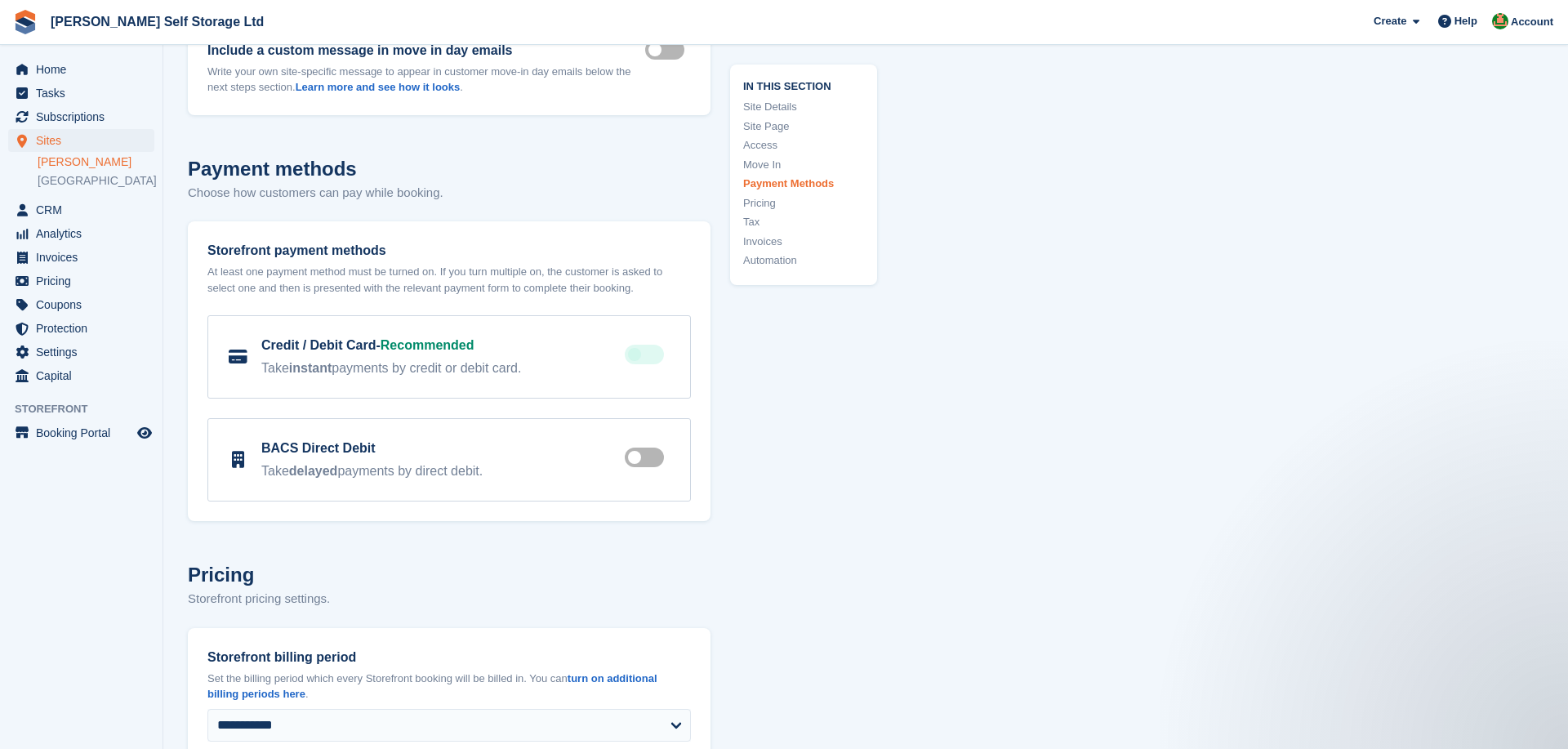
scroll to position [5483, 0]
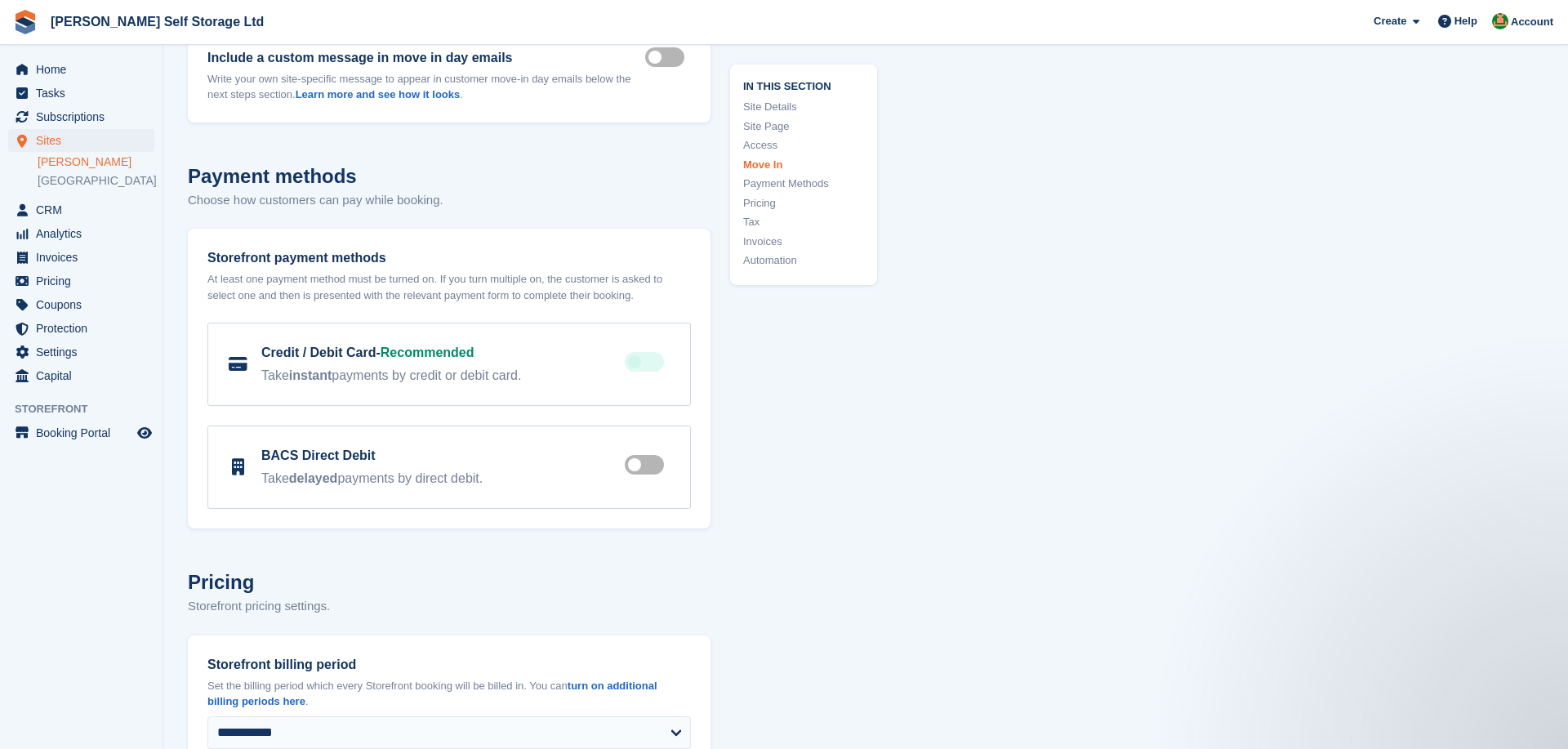
scroll to position [5450, 0]
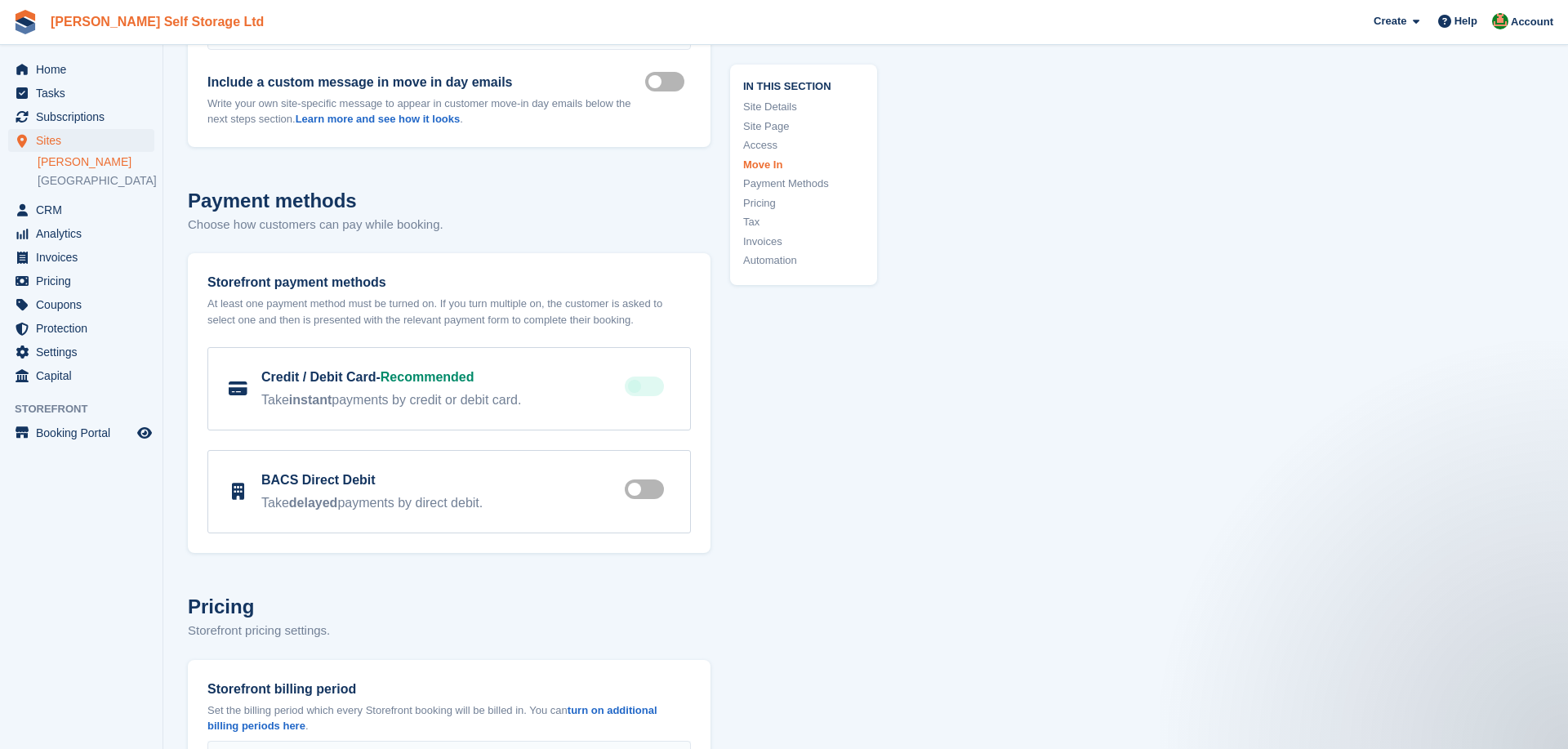
click at [113, 24] on link "[PERSON_NAME] Self Storage Ltd" at bounding box center [157, 22] width 226 height 27
